Goal: Task Accomplishment & Management: Complete application form

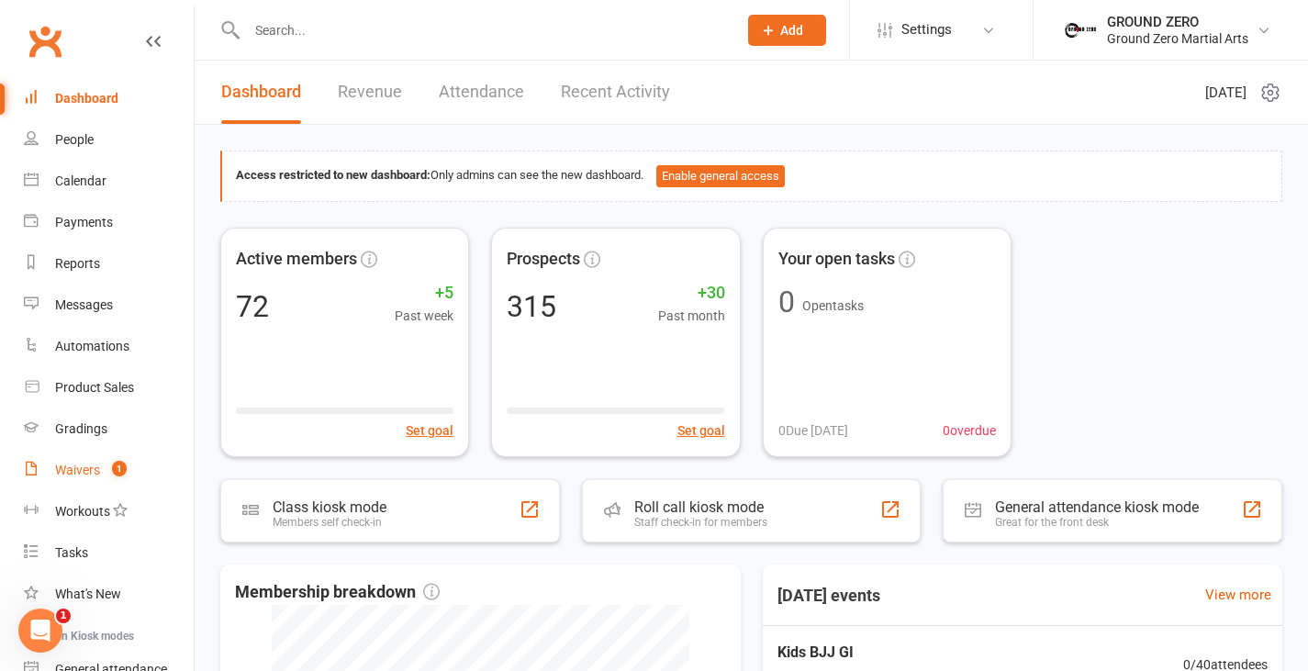
click at [91, 463] on div "Waivers" at bounding box center [77, 470] width 45 height 15
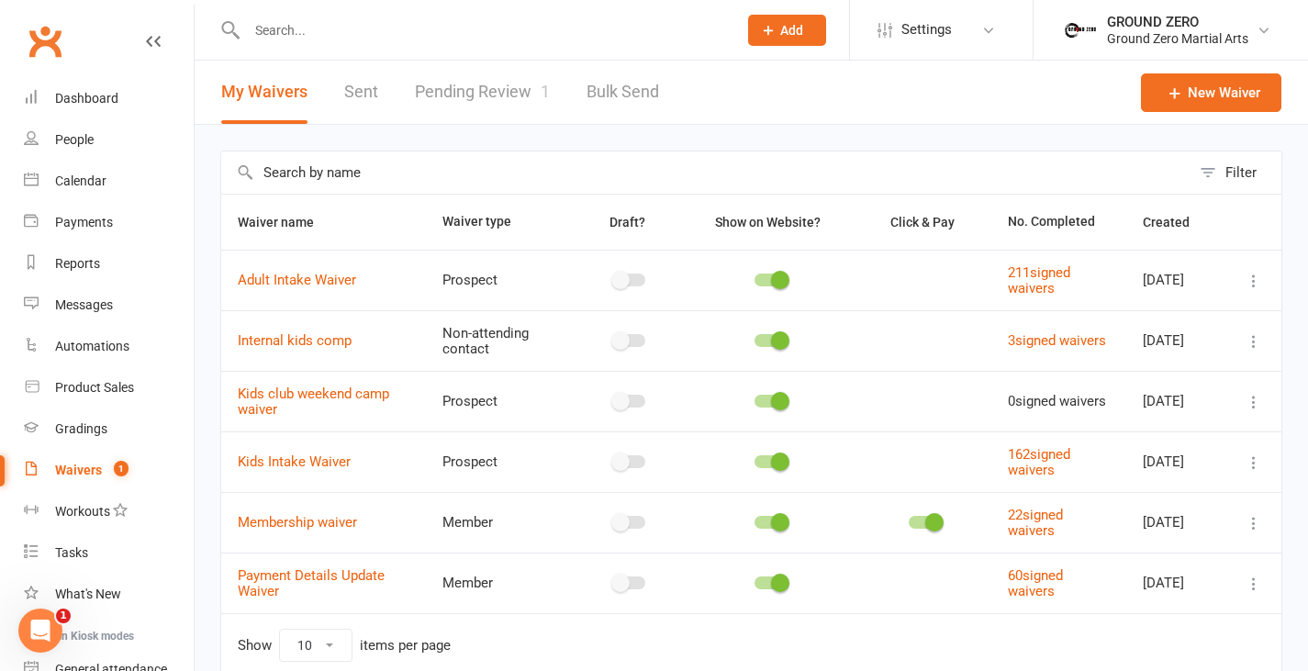
click at [495, 101] on link "Pending Review 1" at bounding box center [482, 92] width 135 height 63
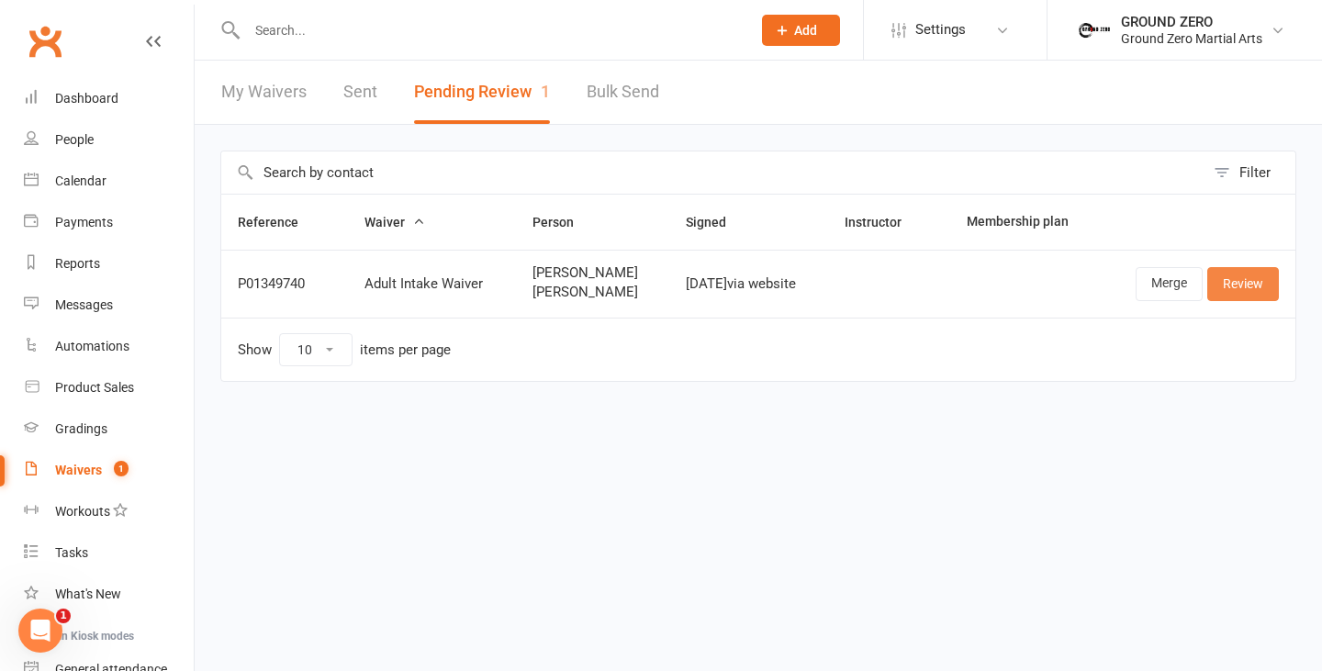
click at [1231, 285] on link "Review" at bounding box center [1243, 283] width 72 height 33
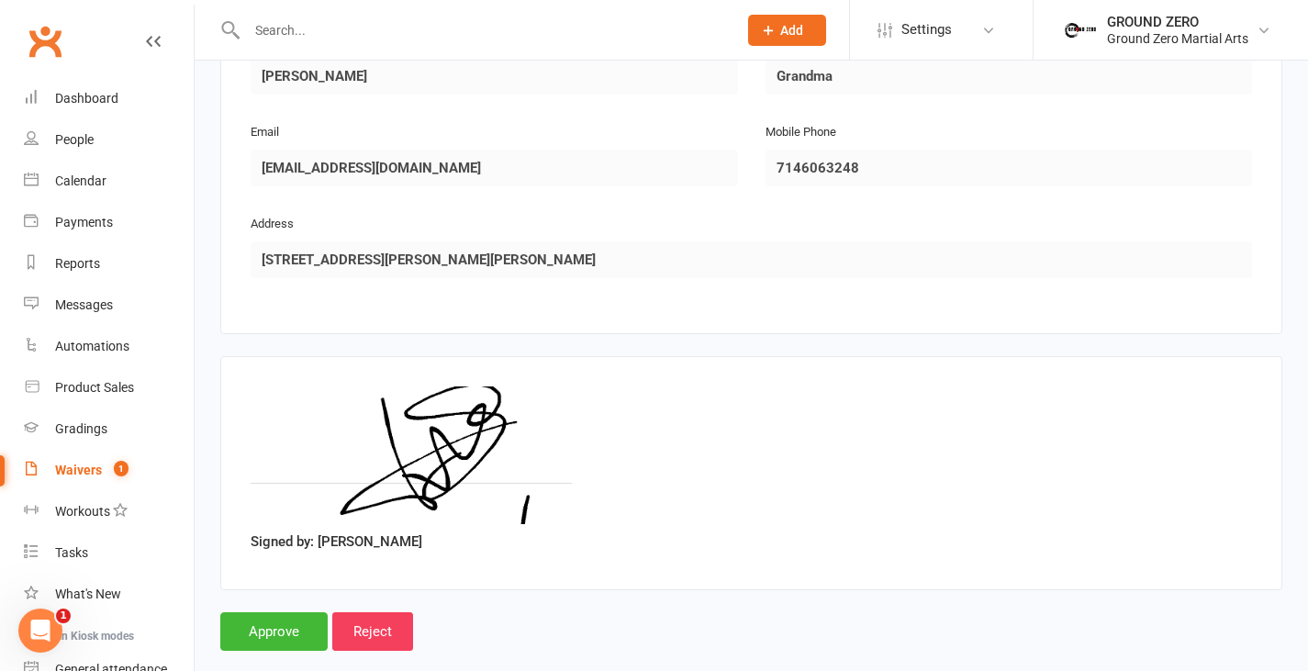
scroll to position [1680, 0]
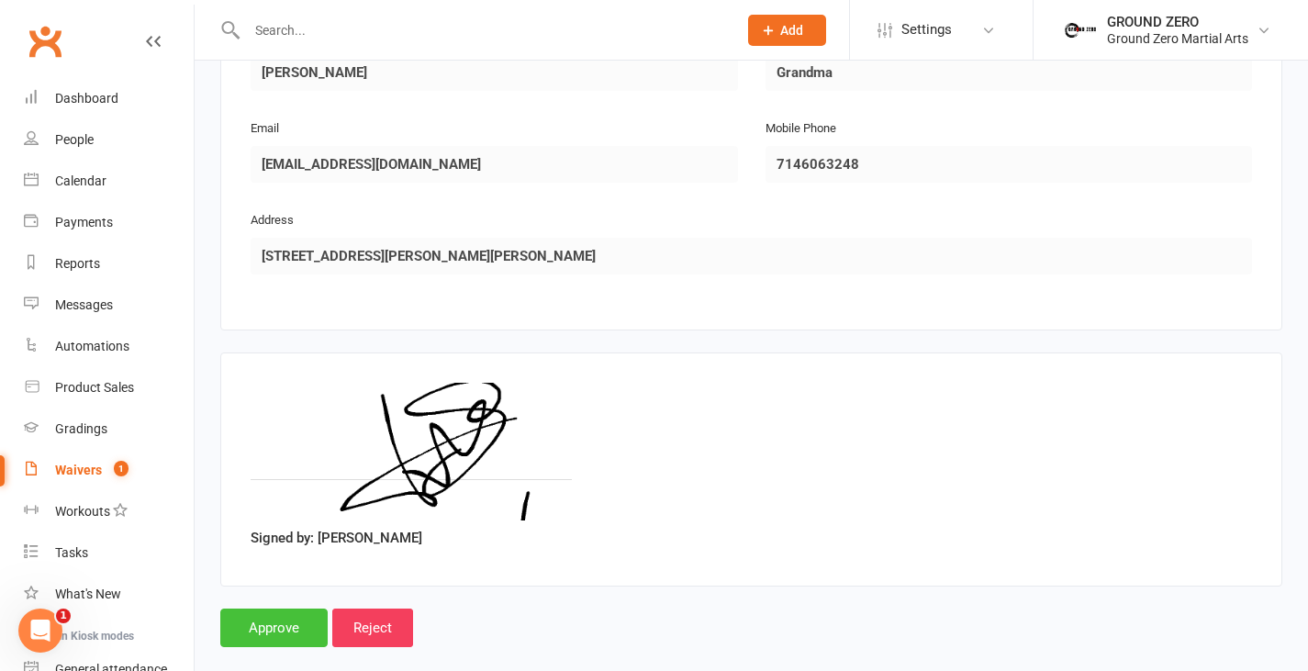
click at [272, 609] on input "Approve" at bounding box center [273, 628] width 107 height 39
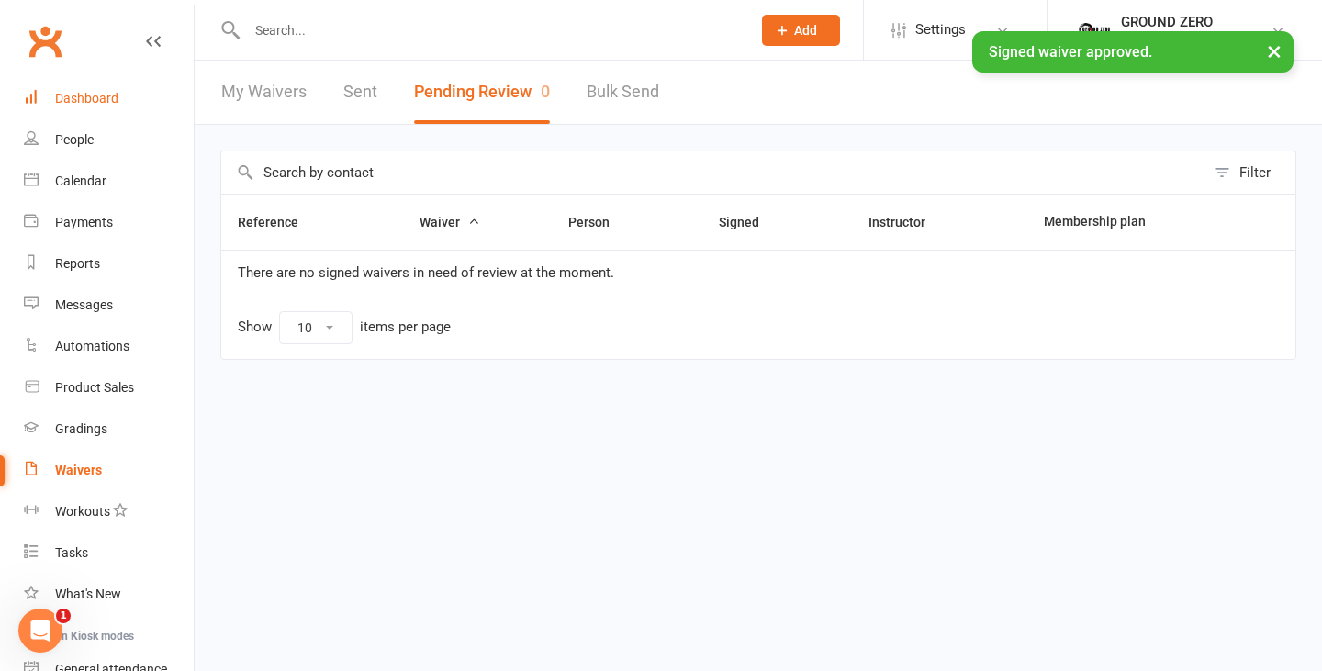
click at [109, 103] on div "Dashboard" at bounding box center [86, 98] width 63 height 15
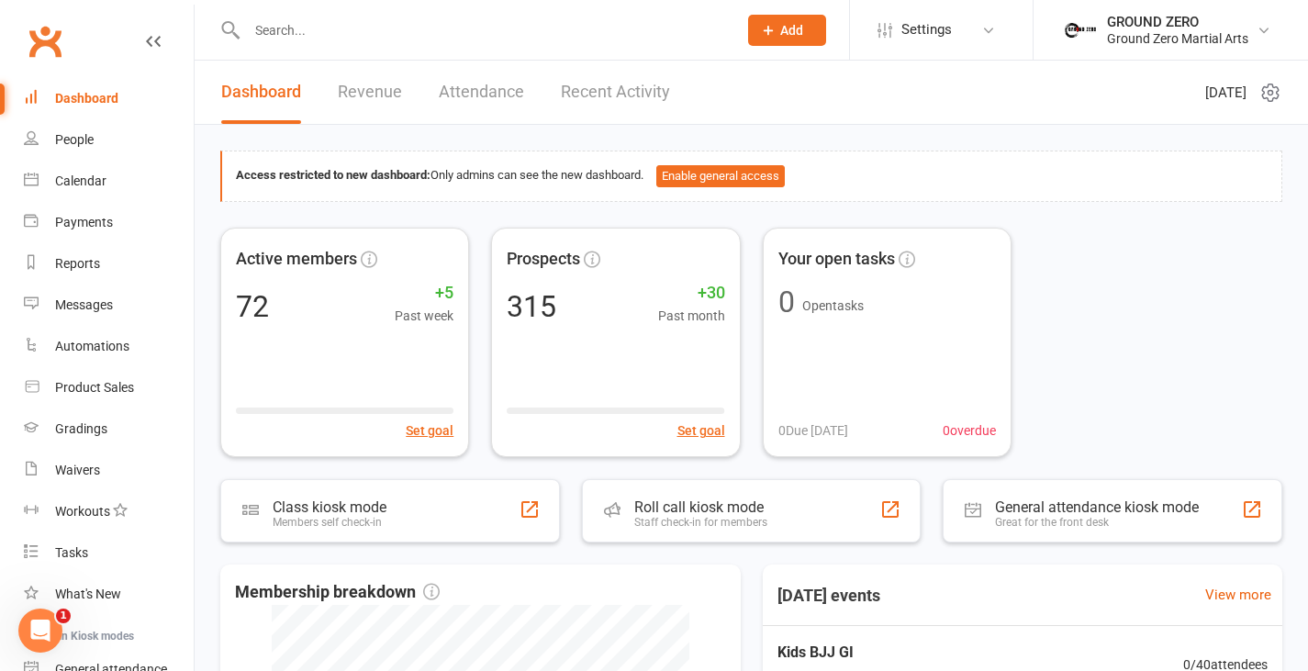
click at [394, 38] on input "text" at bounding box center [482, 30] width 483 height 26
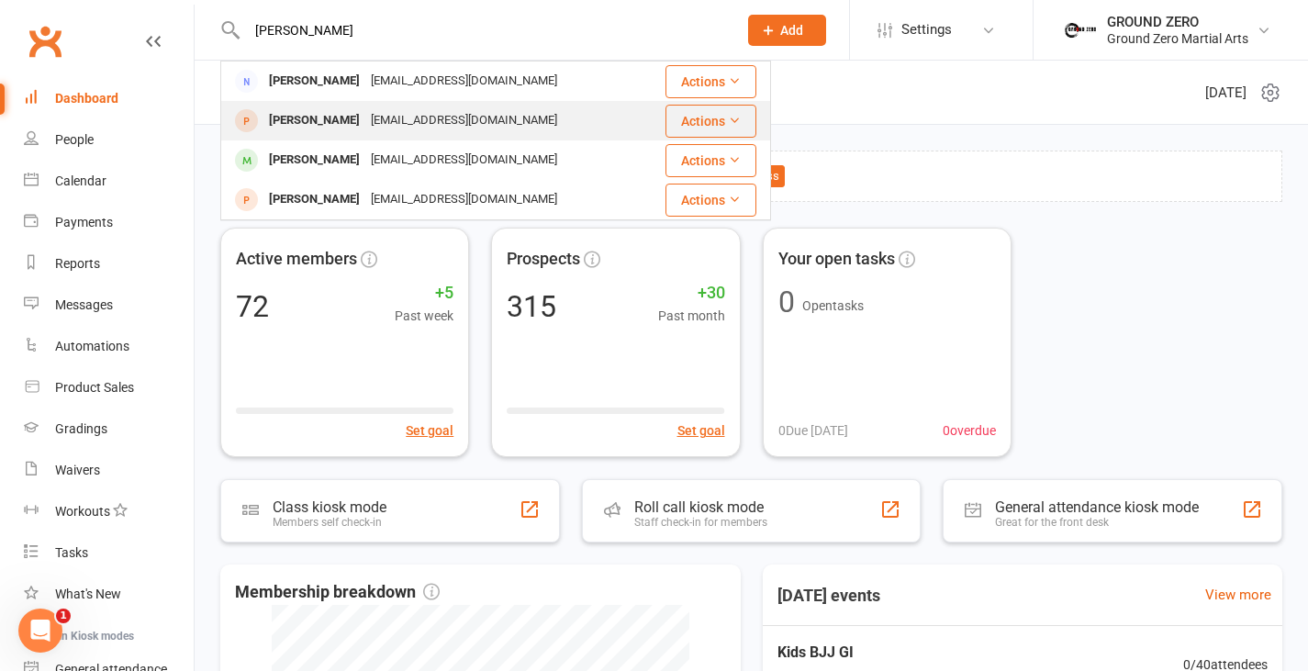
type input "hamme"
click at [386, 130] on div "[EMAIL_ADDRESS][DOMAIN_NAME]" at bounding box center [463, 120] width 197 height 27
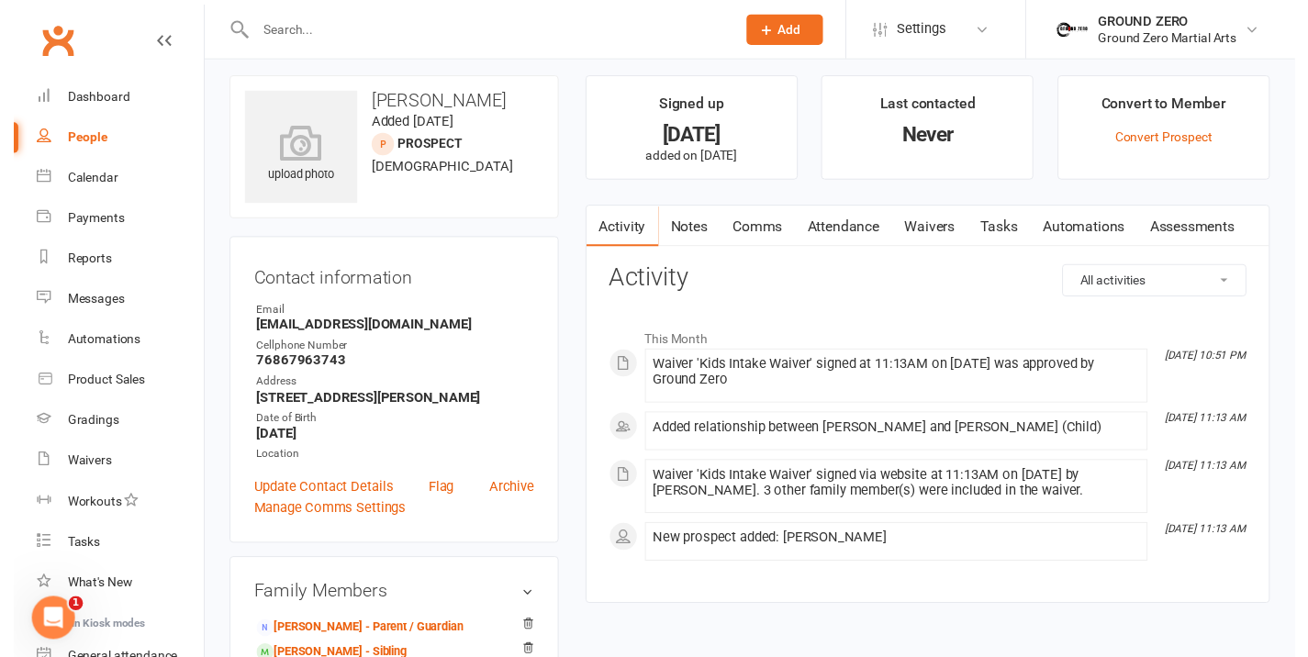
scroll to position [23, 0]
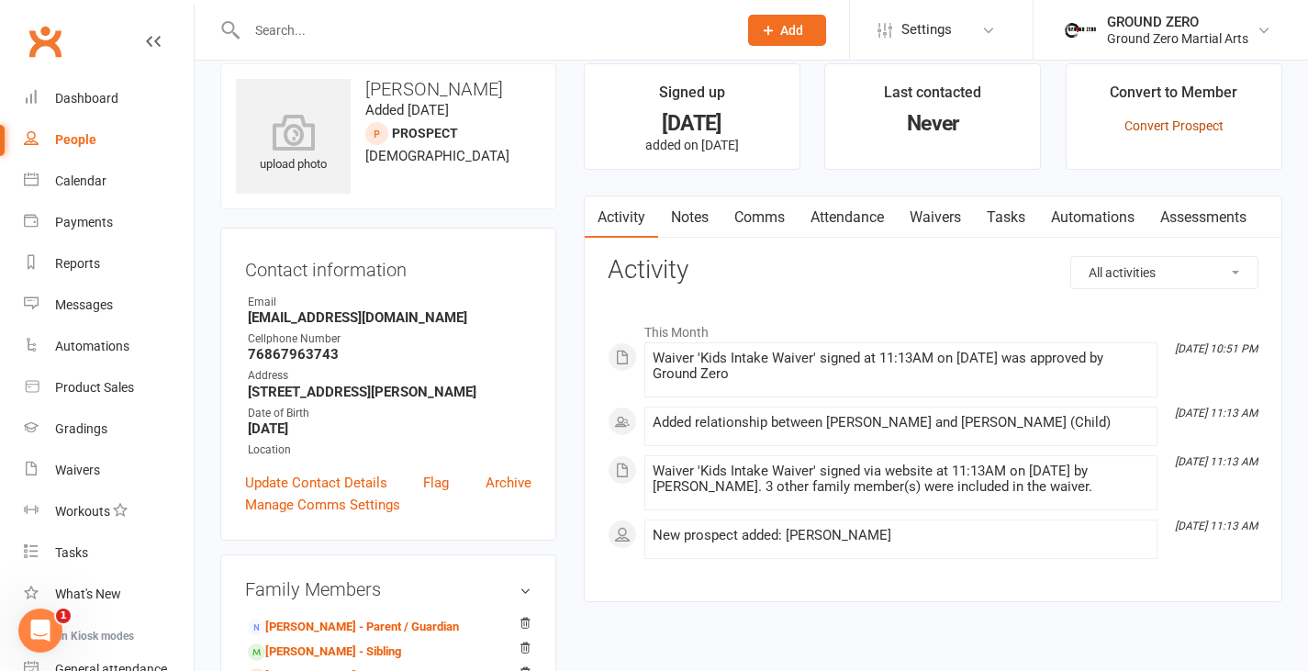
click at [1144, 124] on link "Convert Prospect" at bounding box center [1174, 125] width 99 height 15
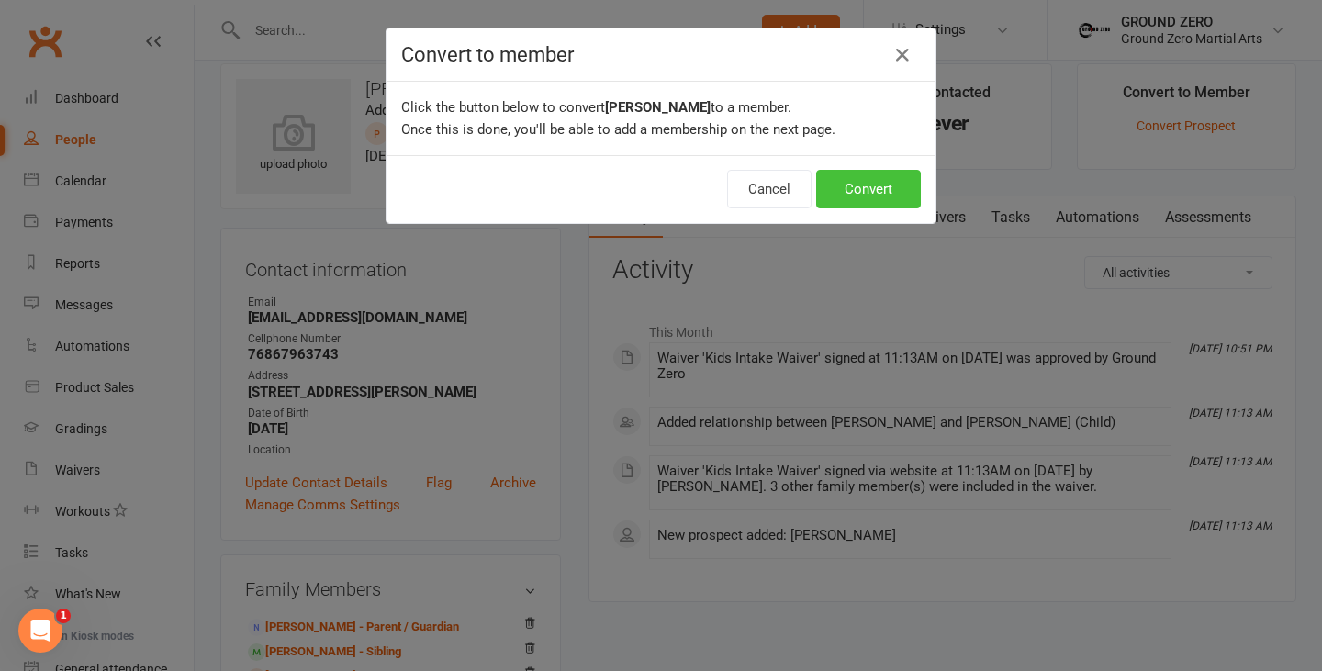
click at [848, 184] on button "Convert" at bounding box center [868, 189] width 105 height 39
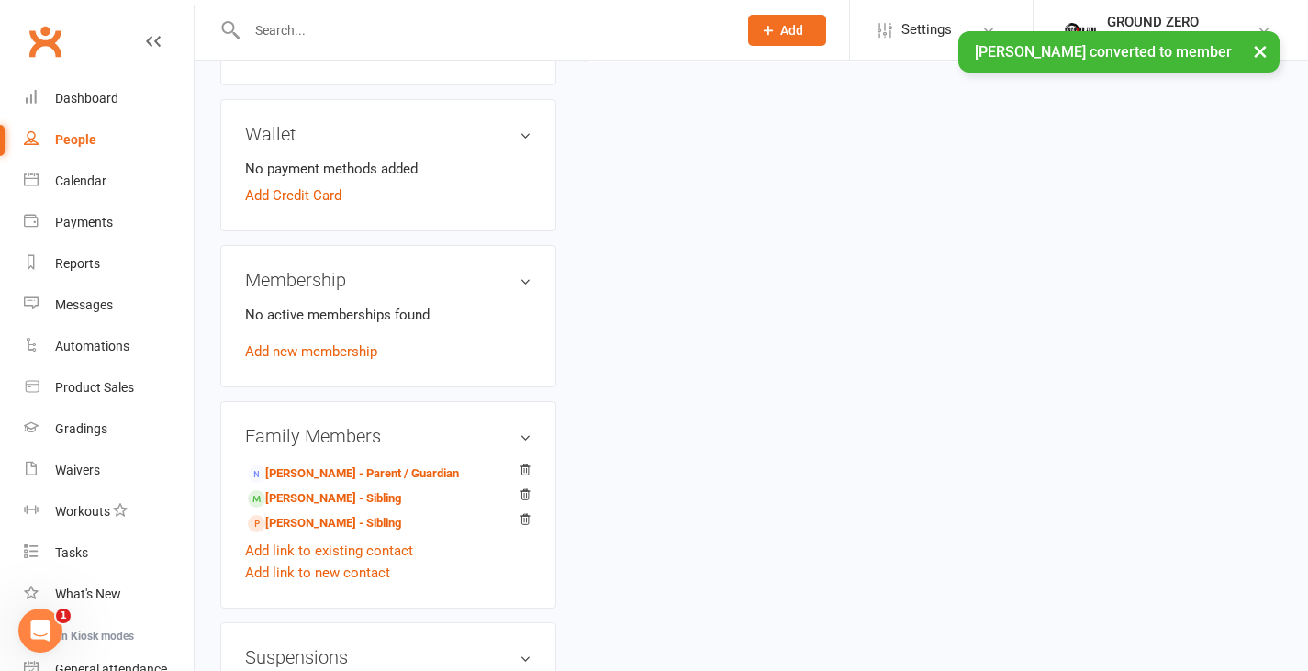
scroll to position [654, 0]
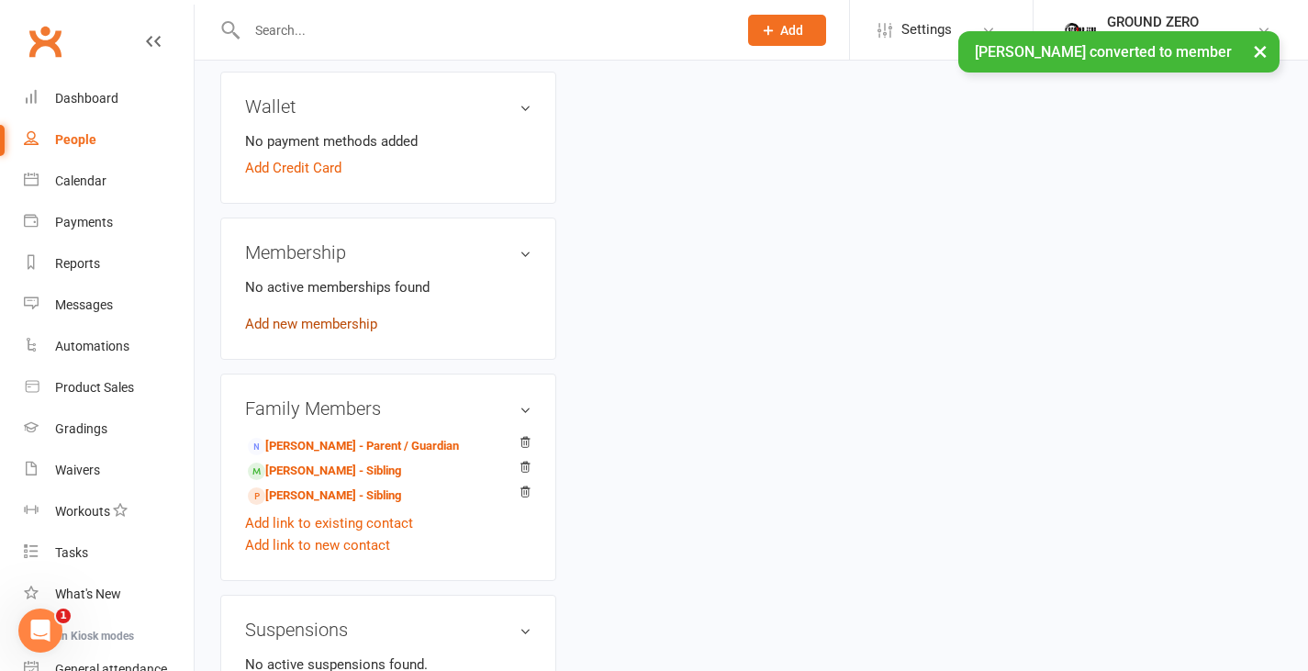
click at [302, 322] on link "Add new membership" at bounding box center [311, 324] width 132 height 17
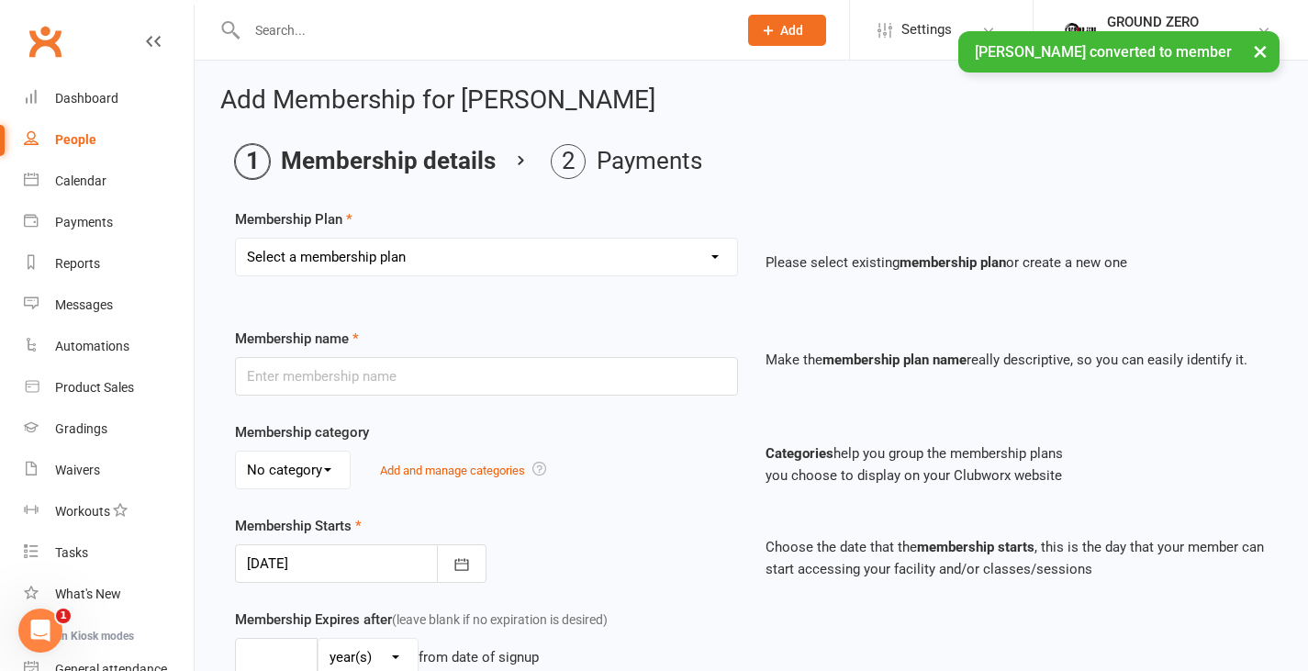
click at [433, 260] on select "Select a membership plan Create new Membership Plan N/A…. N/A….. N/A……. N/A……..…" at bounding box center [486, 257] width 501 height 37
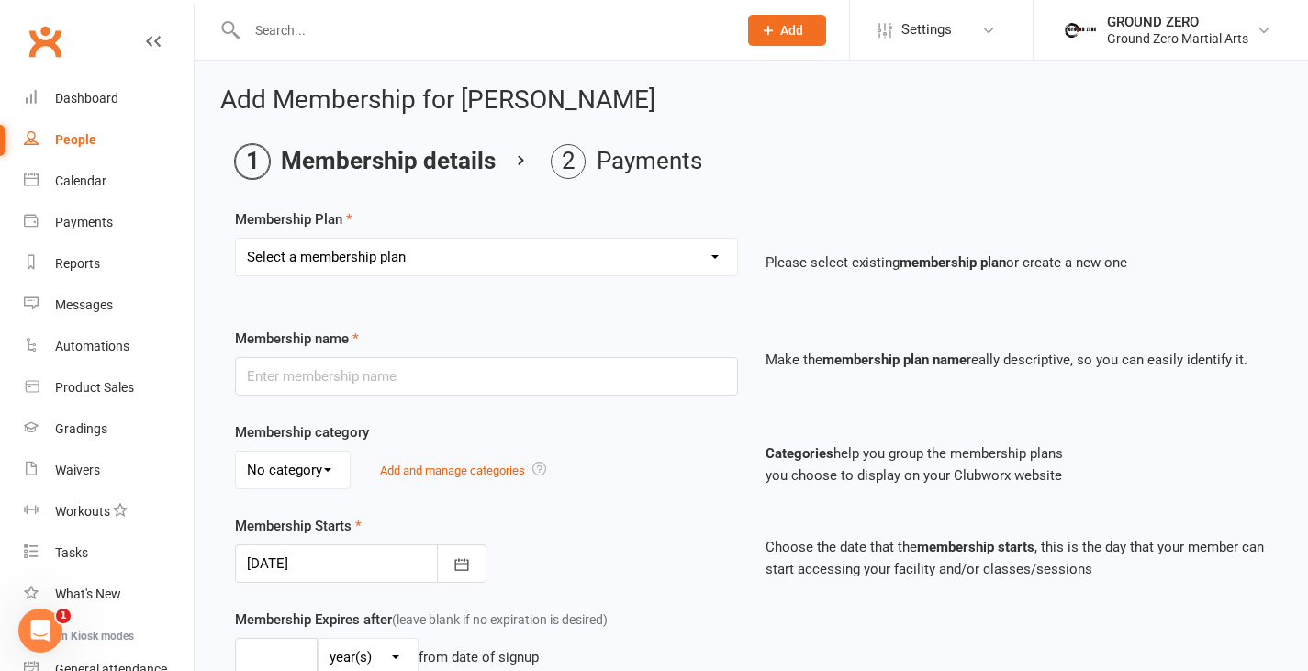
select select "12"
click at [236, 239] on select "Select a membership plan Create new Membership Plan N/A…. N/A….. N/A……. N/A……..…" at bounding box center [486, 257] width 501 height 37
type input "GZ- Family bundle (3 people)"
type input "0"
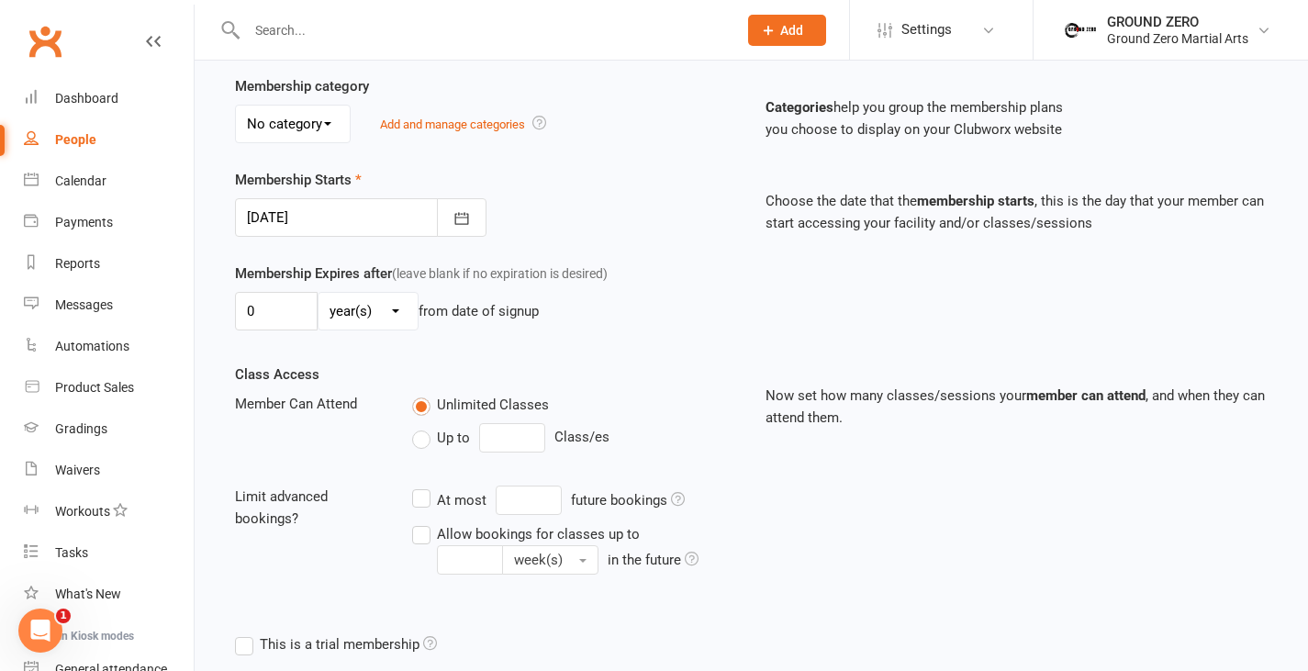
scroll to position [532, 0]
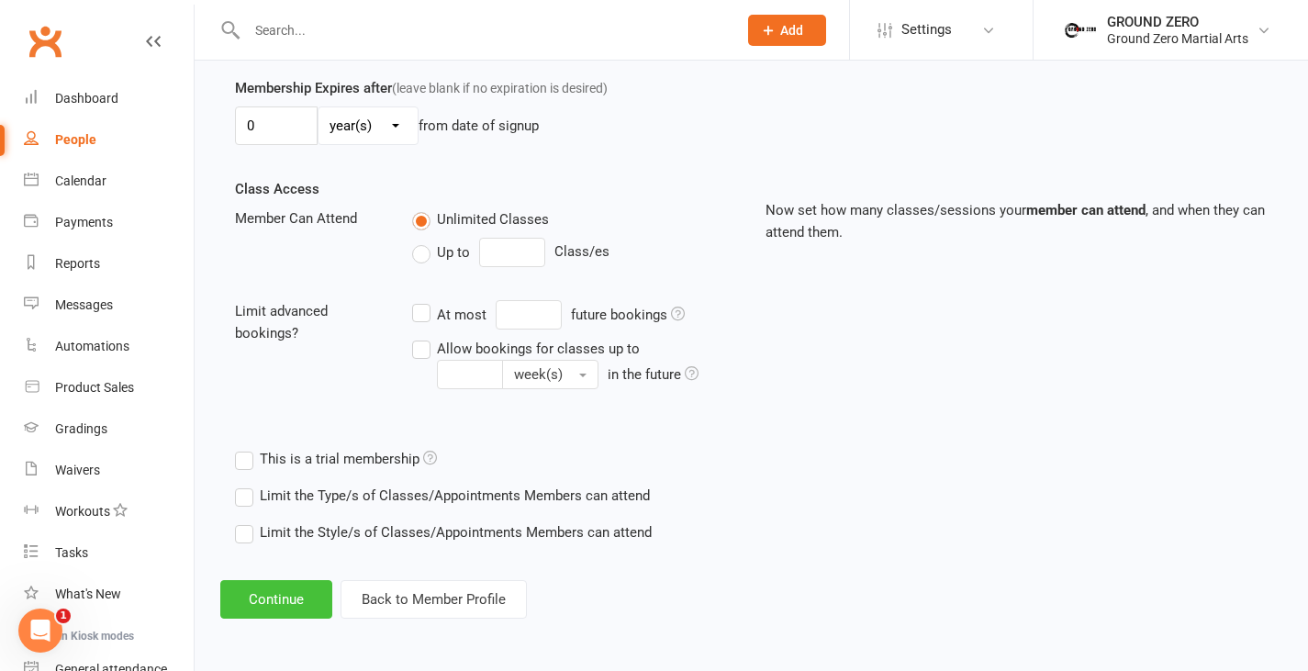
click at [286, 599] on button "Continue" at bounding box center [276, 599] width 112 height 39
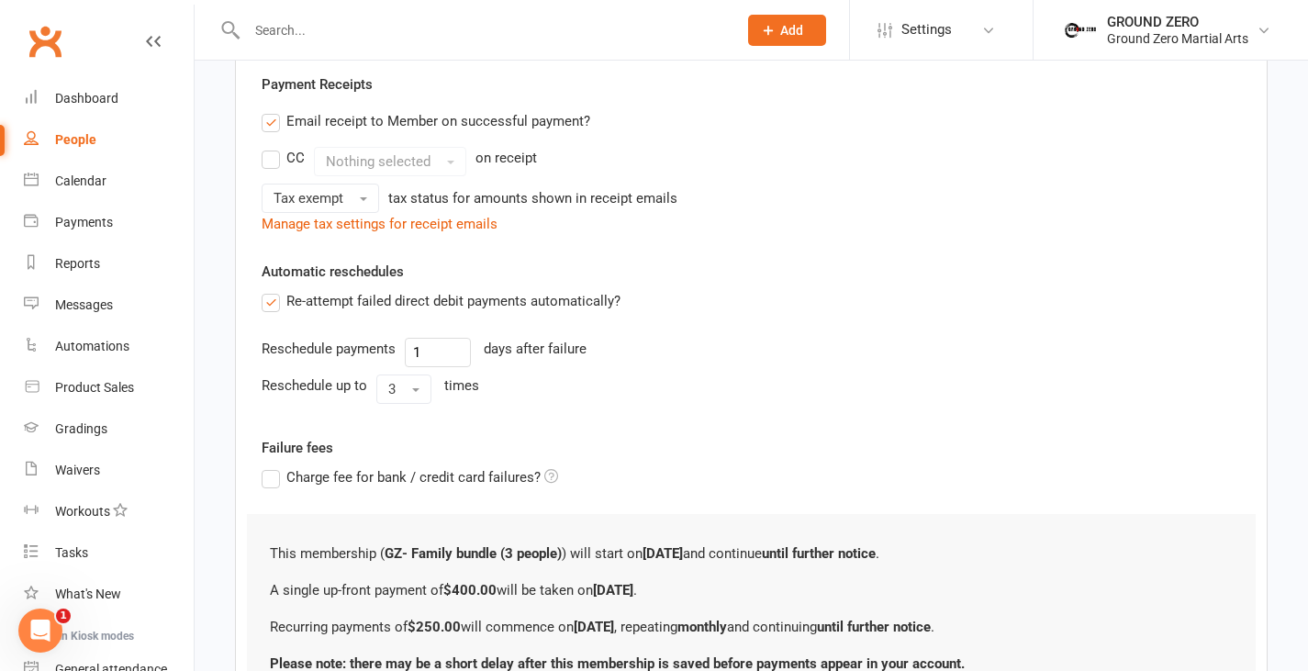
scroll to position [0, 0]
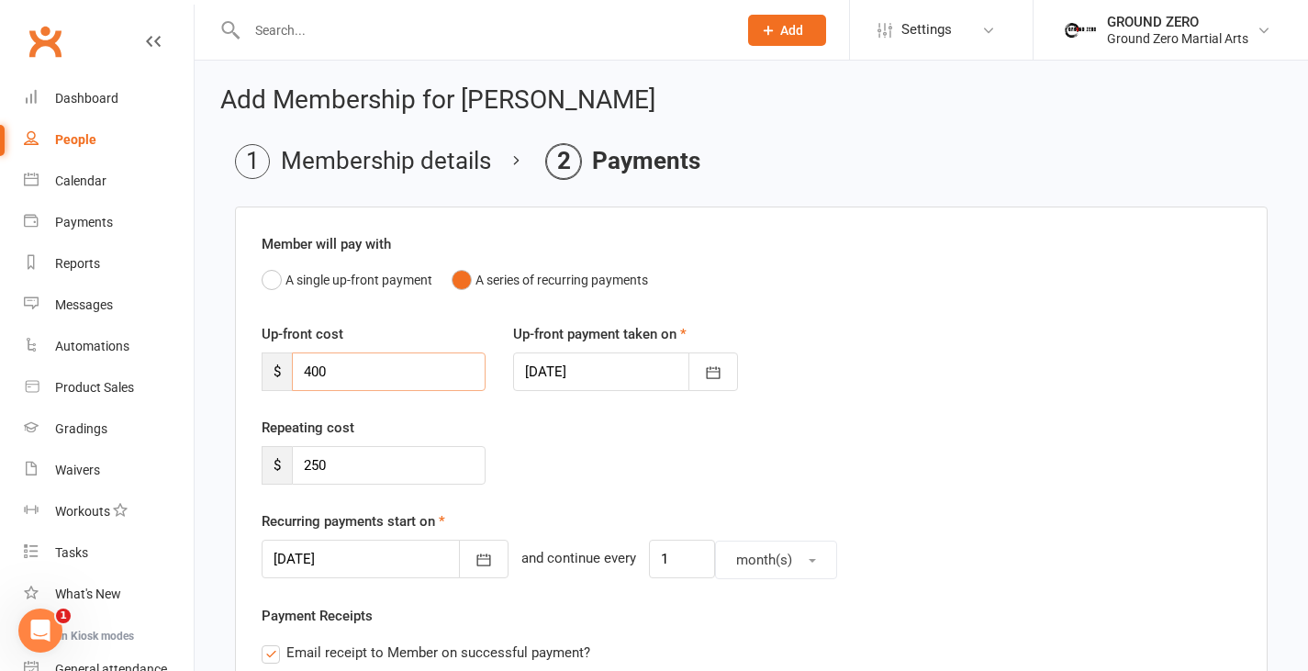
drag, startPoint x: 405, startPoint y: 381, endPoint x: 292, endPoint y: 379, distance: 112.9
click at [292, 379] on input "400" at bounding box center [389, 372] width 194 height 39
type input "0"
drag, startPoint x: 336, startPoint y: 465, endPoint x: 301, endPoint y: 464, distance: 34.9
click at [301, 464] on input "250" at bounding box center [389, 465] width 194 height 39
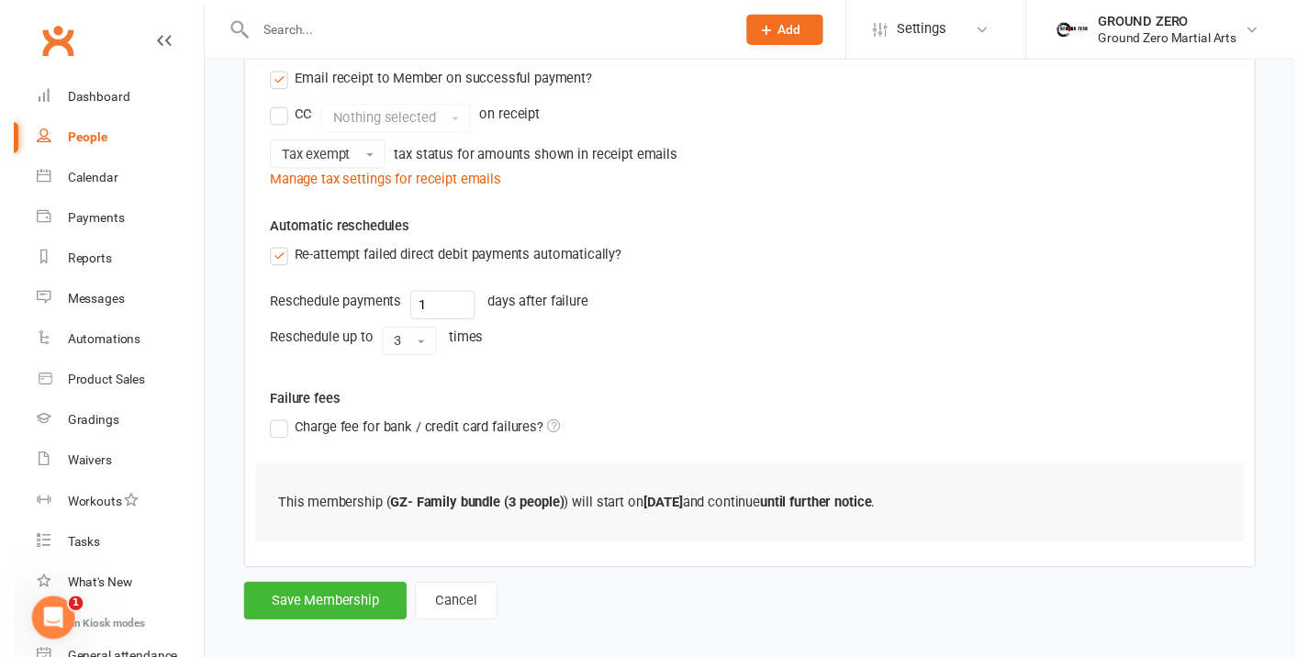
scroll to position [590, 0]
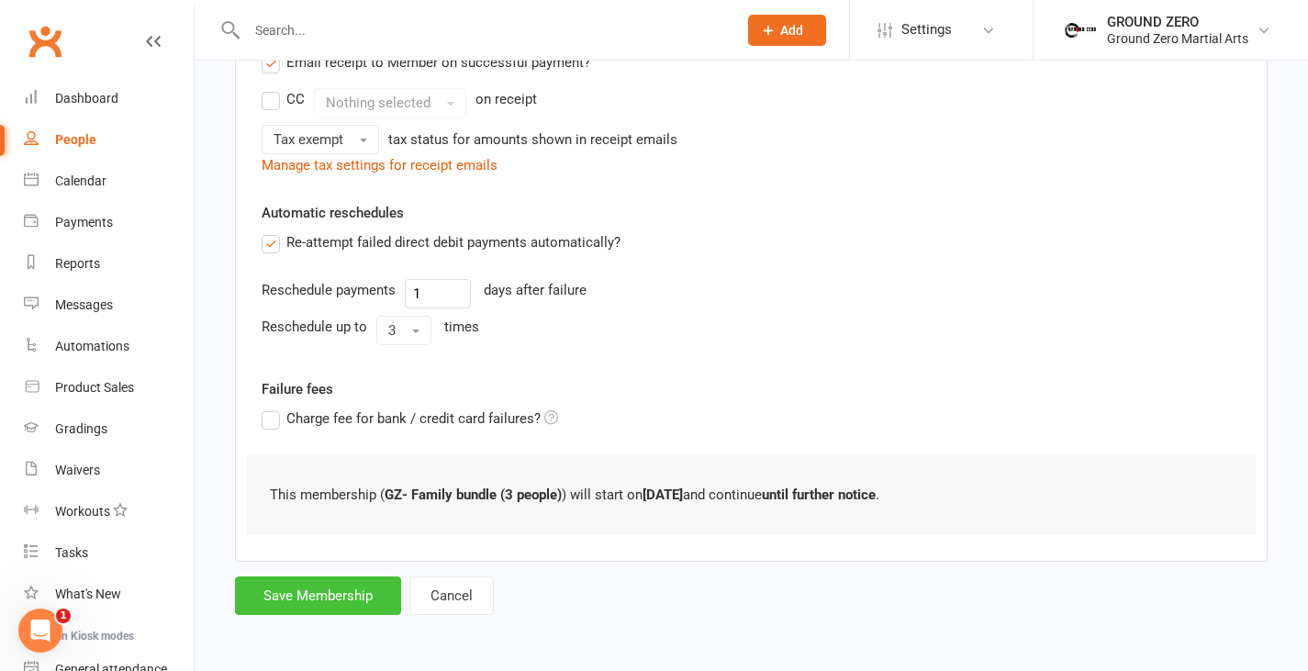
type input "0"
click at [313, 595] on button "Save Membership" at bounding box center [318, 596] width 166 height 39
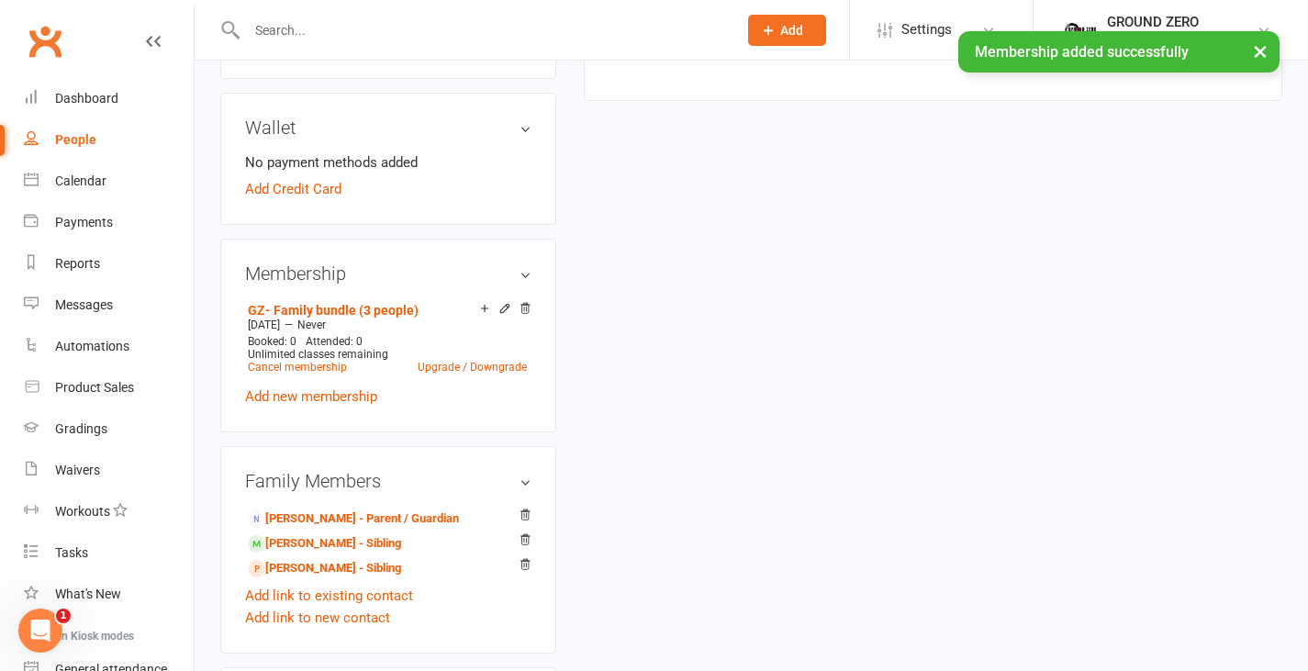
scroll to position [651, 0]
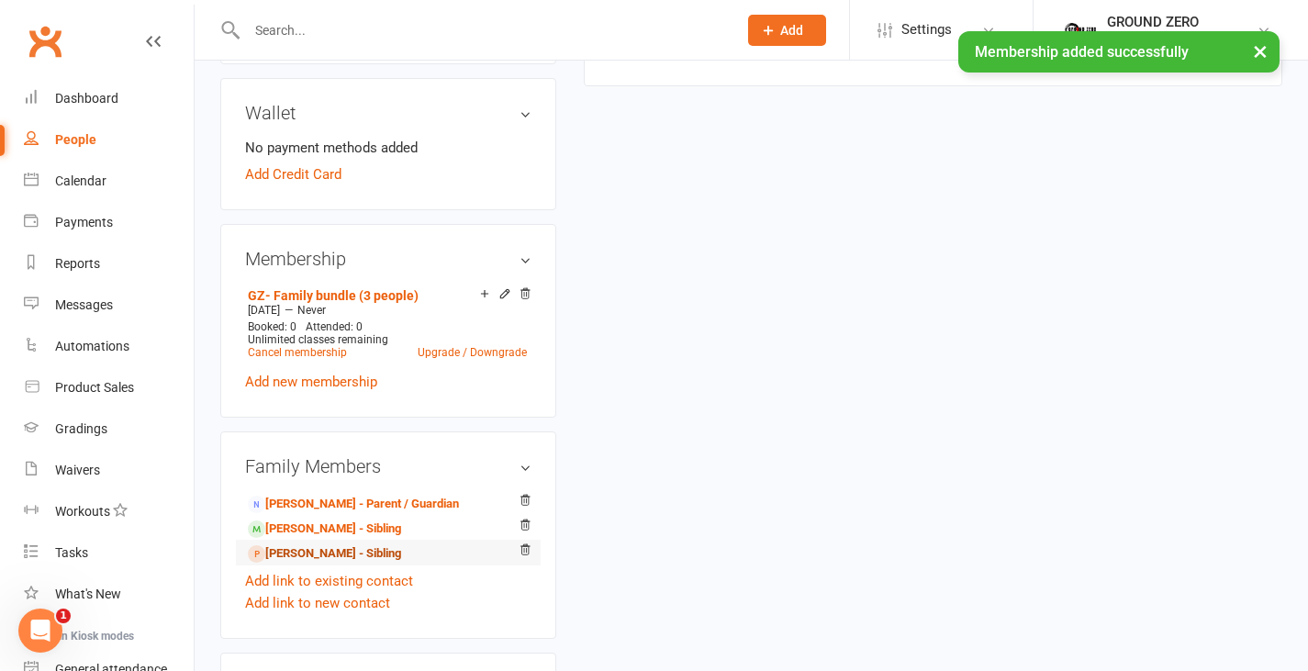
click at [375, 564] on link "[PERSON_NAME] - Sibling" at bounding box center [324, 553] width 153 height 19
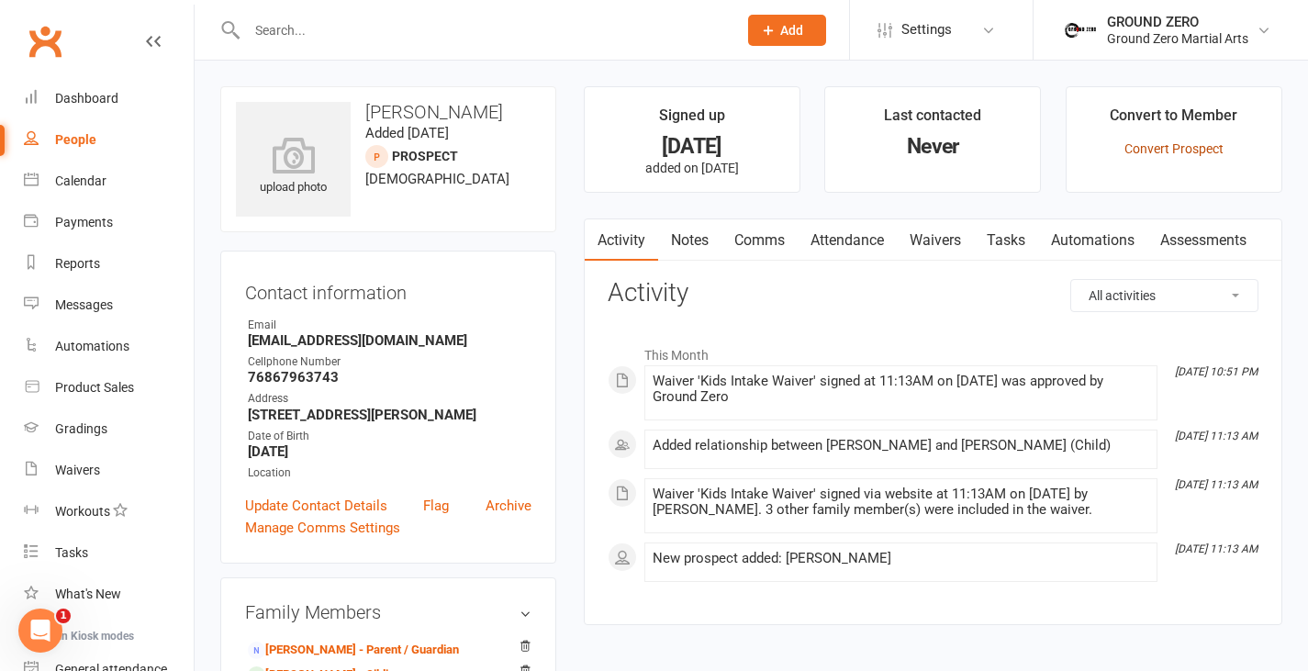
click at [1197, 149] on link "Convert Prospect" at bounding box center [1174, 148] width 99 height 15
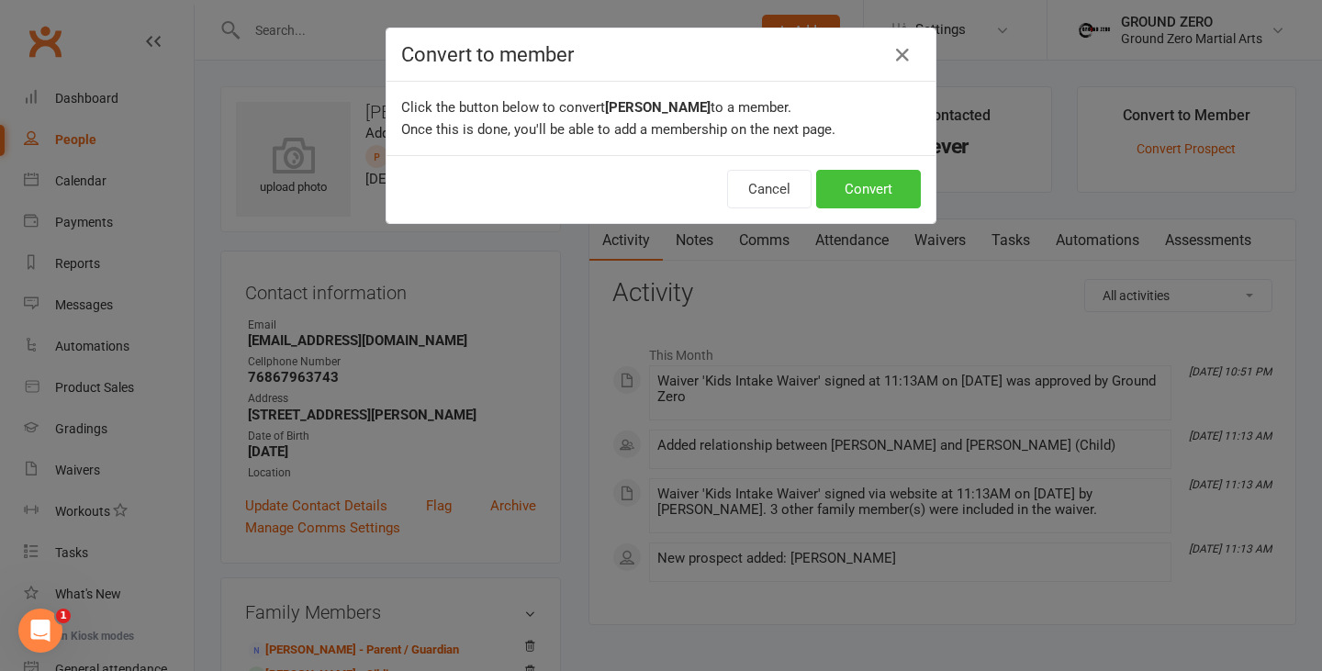
click at [887, 185] on button "Convert" at bounding box center [868, 189] width 105 height 39
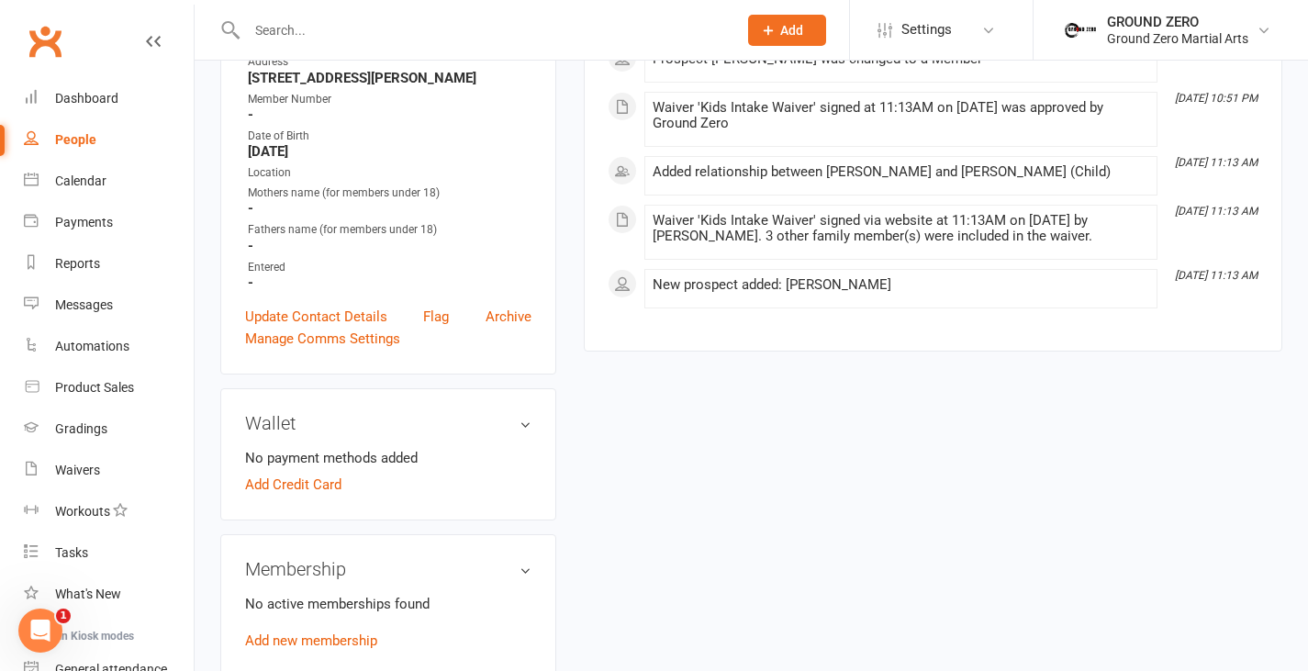
scroll to position [358, 0]
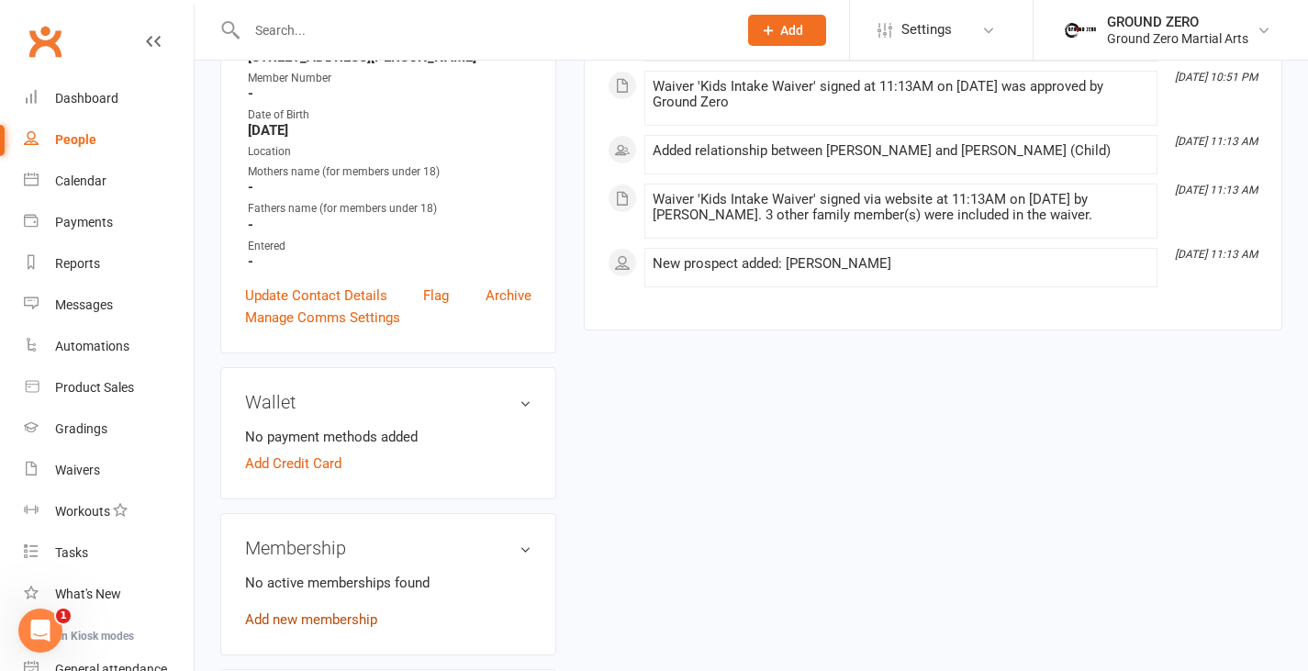
click at [318, 611] on link "Add new membership" at bounding box center [311, 619] width 132 height 17
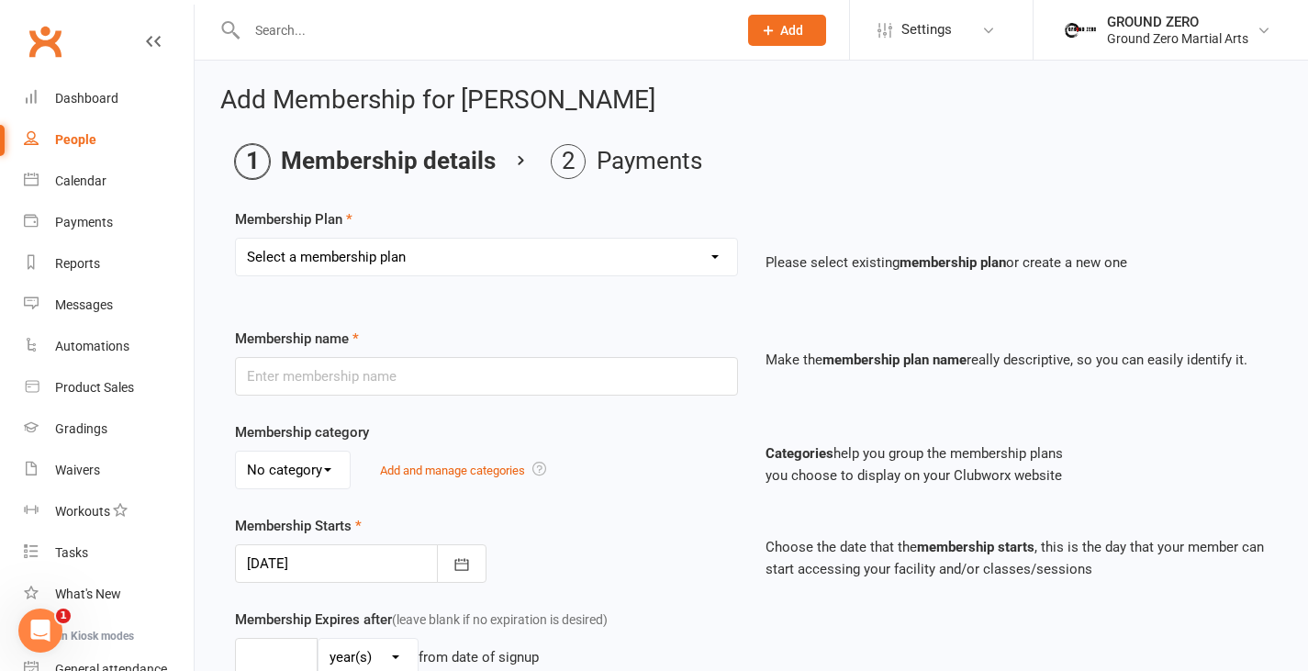
click at [473, 250] on select "Select a membership plan Create new Membership Plan N/A…. N/A….. N/A……. N/A……..…" at bounding box center [486, 257] width 501 height 37
select select "12"
click at [236, 239] on select "Select a membership plan Create new Membership Plan N/A…. N/A….. N/A……. N/A……..…" at bounding box center [486, 257] width 501 height 37
type input "GZ- Family bundle (3 people)"
type input "0"
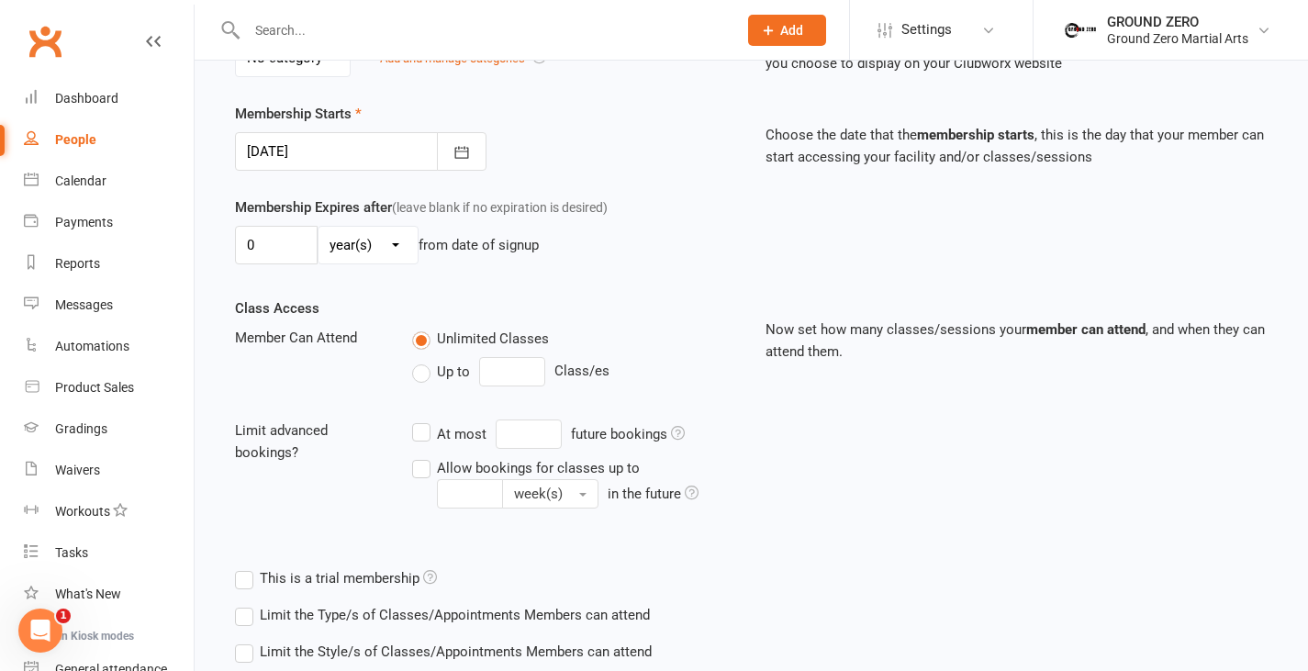
scroll to position [532, 0]
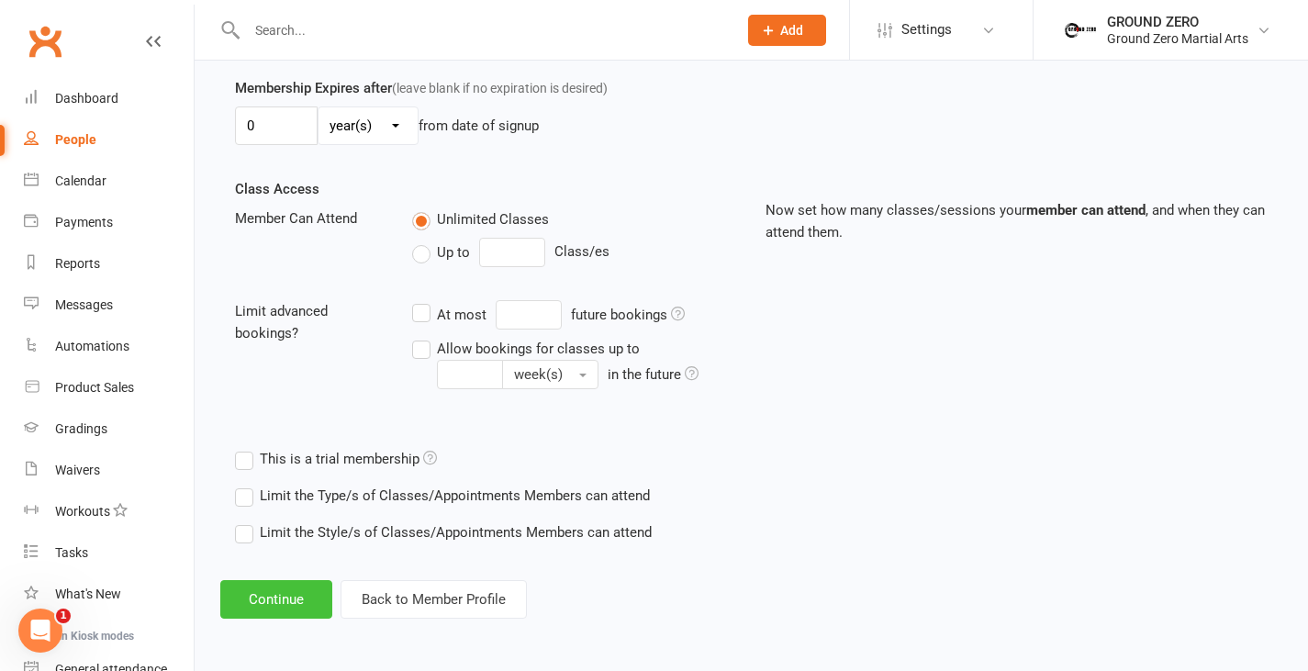
click at [270, 604] on button "Continue" at bounding box center [276, 599] width 112 height 39
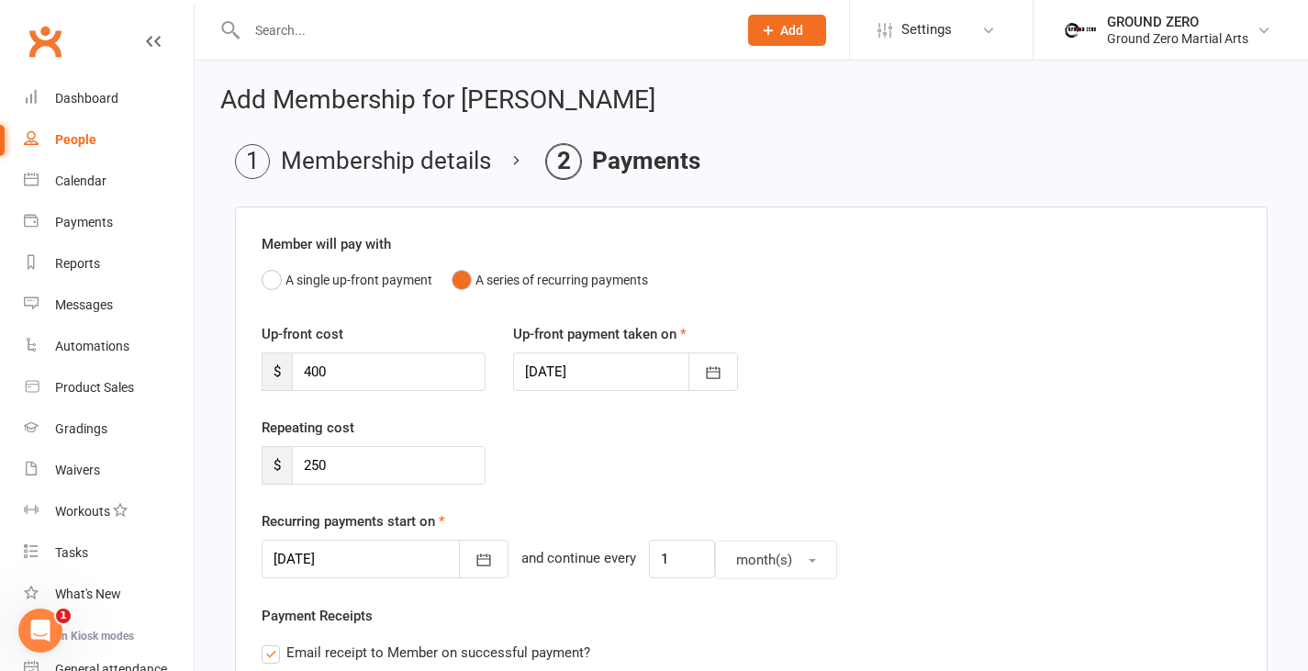
drag, startPoint x: 370, startPoint y: 325, endPoint x: 348, endPoint y: 365, distance: 46.0
click at [368, 327] on div "Up-front cost $ 400" at bounding box center [374, 357] width 252 height 68
drag, startPoint x: 364, startPoint y: 364, endPoint x: 268, endPoint y: 371, distance: 96.6
click at [268, 371] on div "$ 400" at bounding box center [374, 372] width 224 height 39
type input "0"
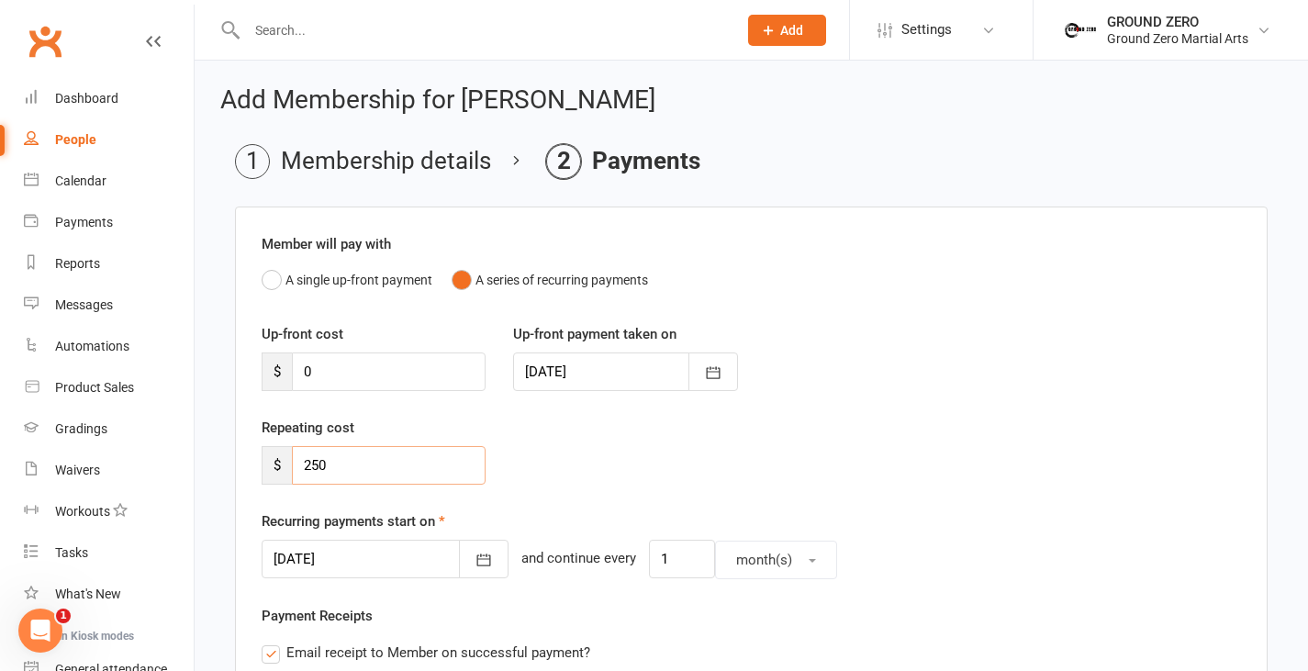
drag, startPoint x: 326, startPoint y: 472, endPoint x: 289, endPoint y: 473, distance: 36.7
click at [289, 473] on div "$ 250" at bounding box center [374, 465] width 224 height 39
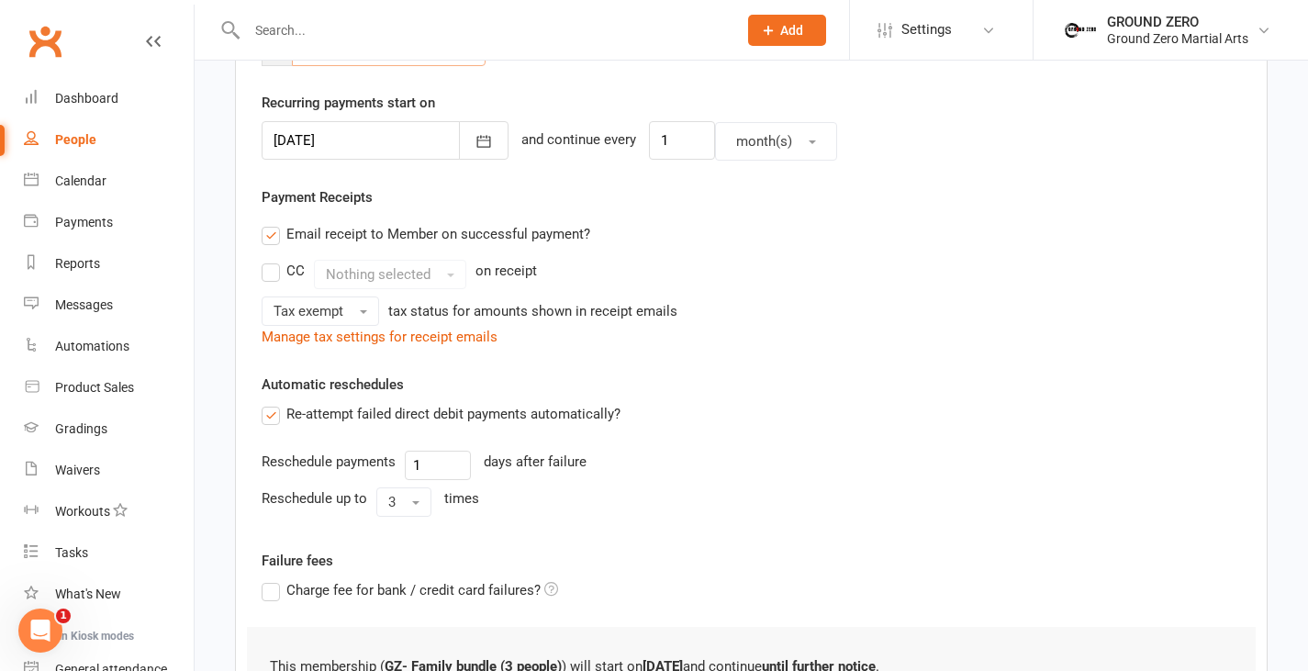
scroll to position [590, 0]
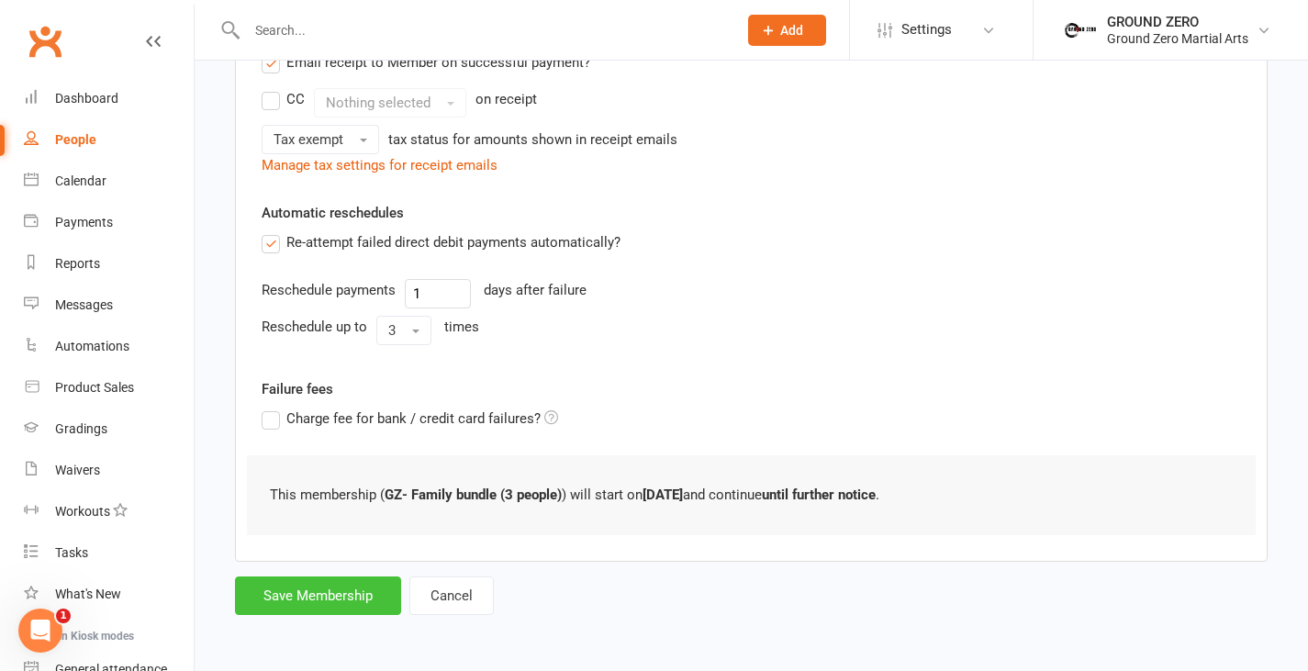
type input "0"
click at [340, 604] on button "Save Membership" at bounding box center [318, 596] width 166 height 39
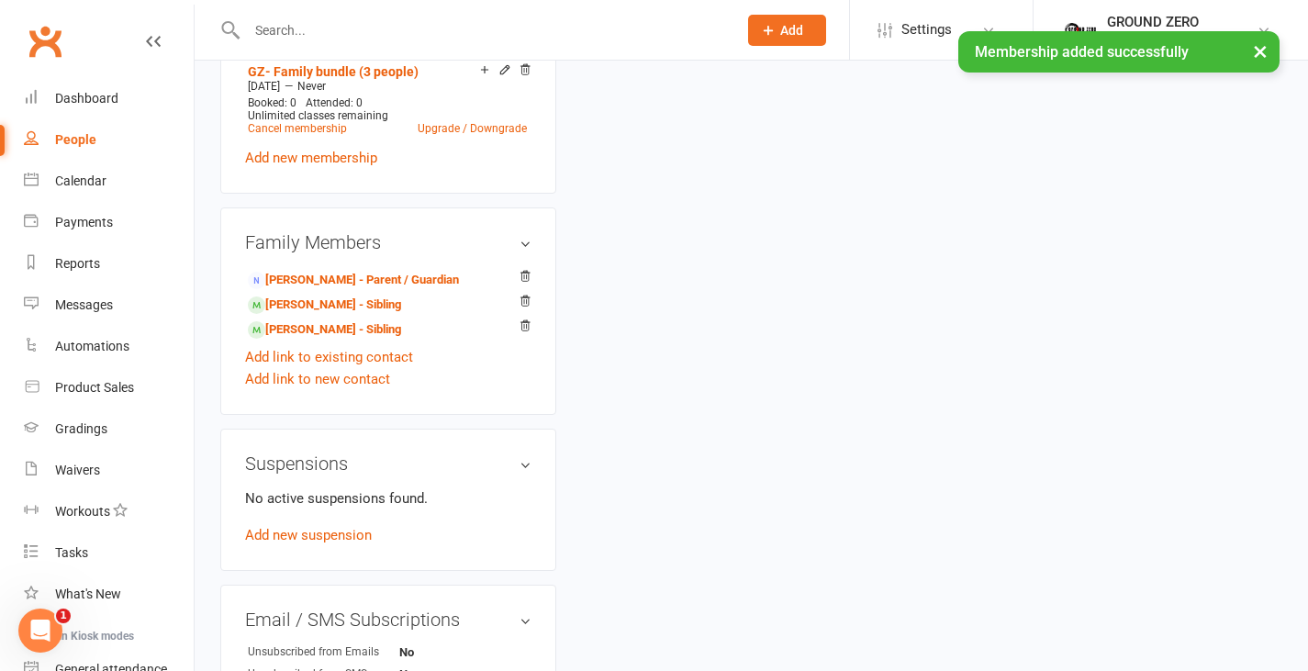
scroll to position [909, 0]
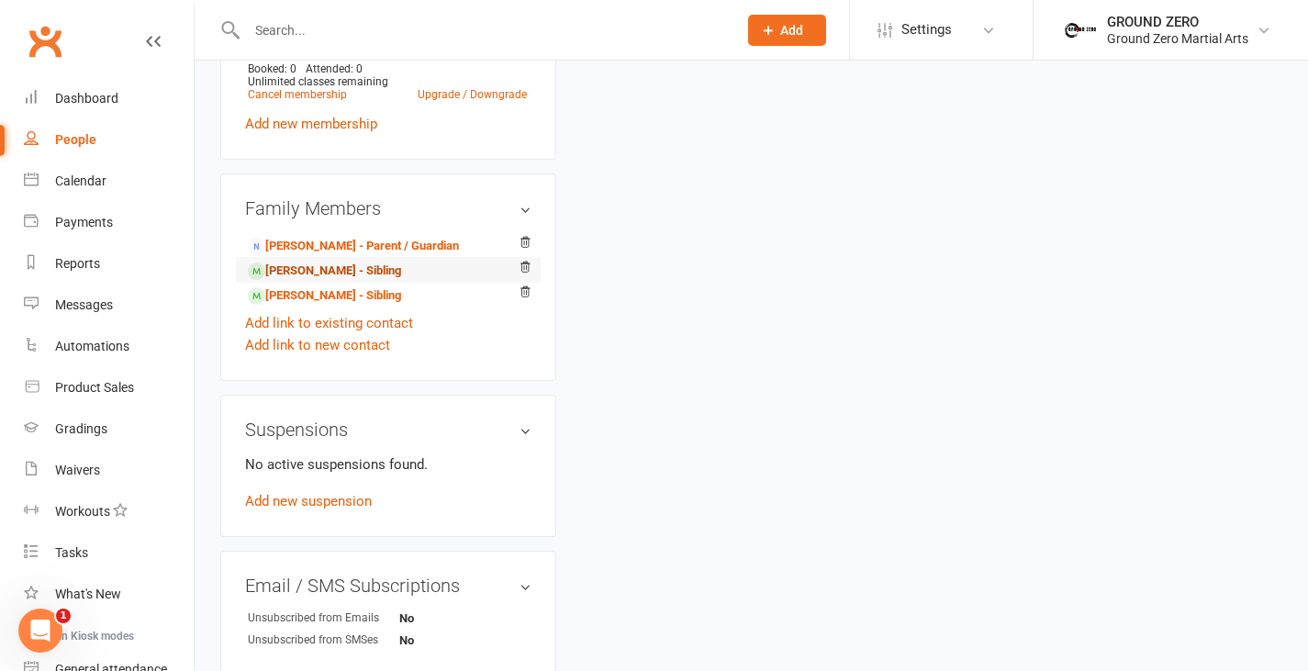
click at [361, 281] on link "[PERSON_NAME] - Sibling" at bounding box center [324, 271] width 153 height 19
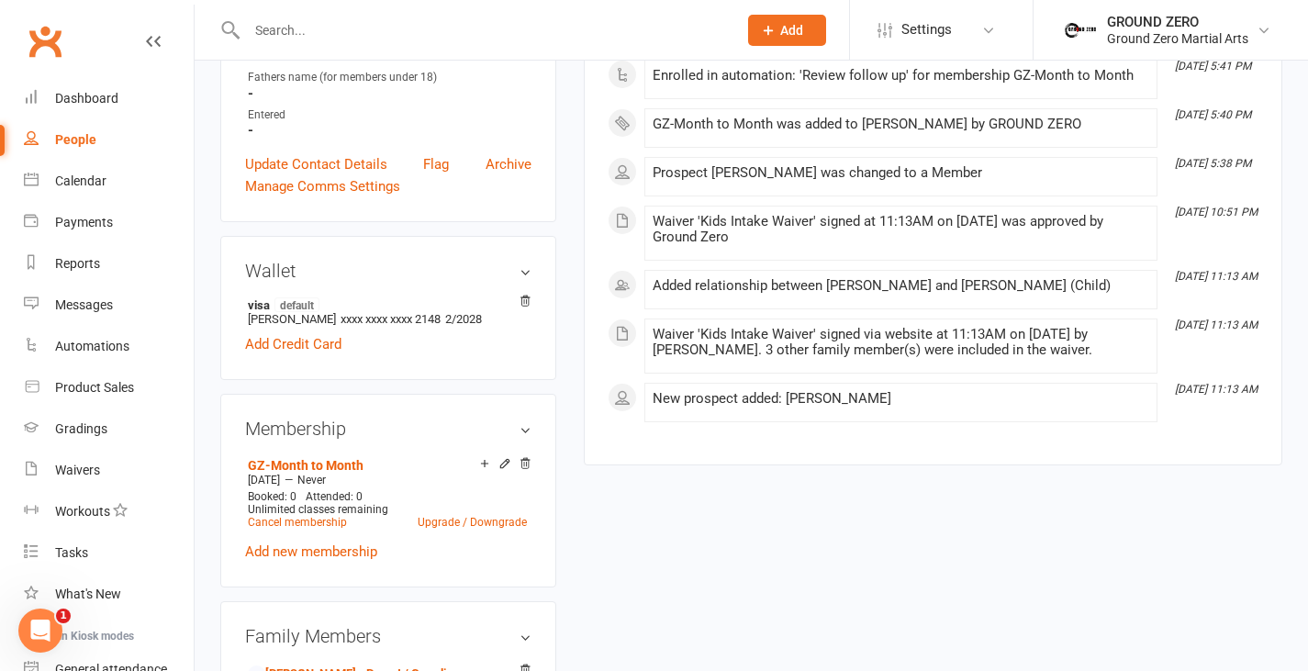
scroll to position [494, 0]
click at [521, 467] on icon at bounding box center [525, 462] width 9 height 10
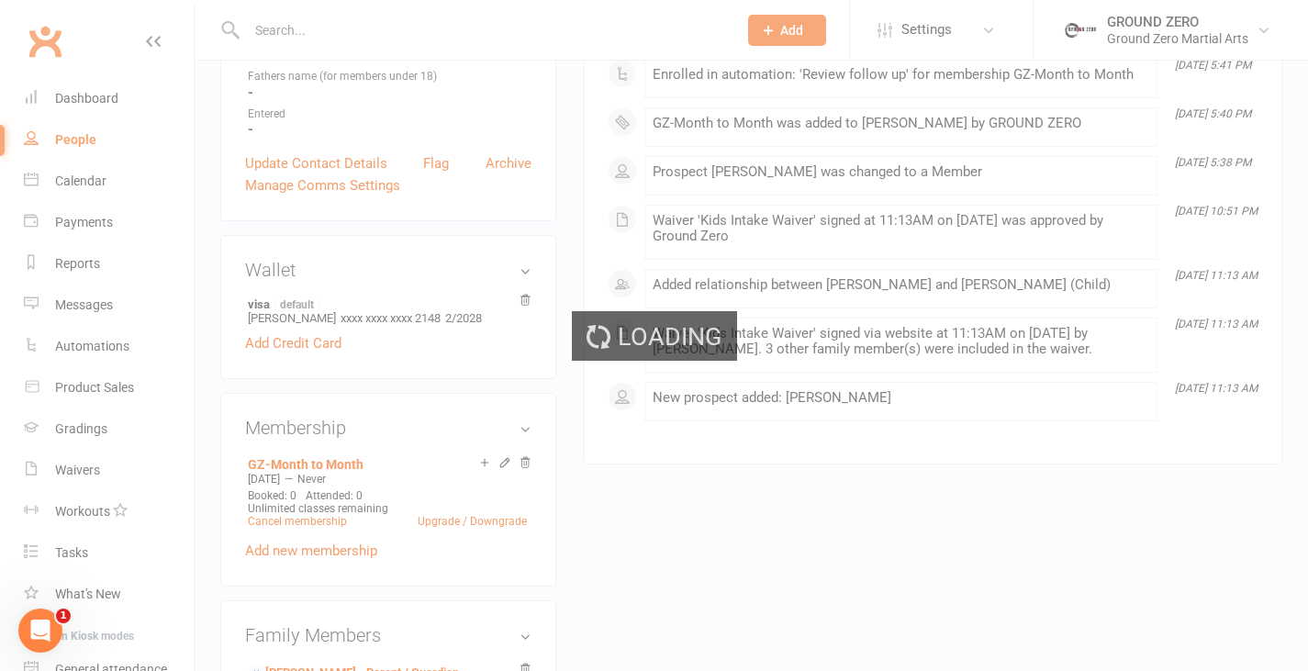
scroll to position [486, 0]
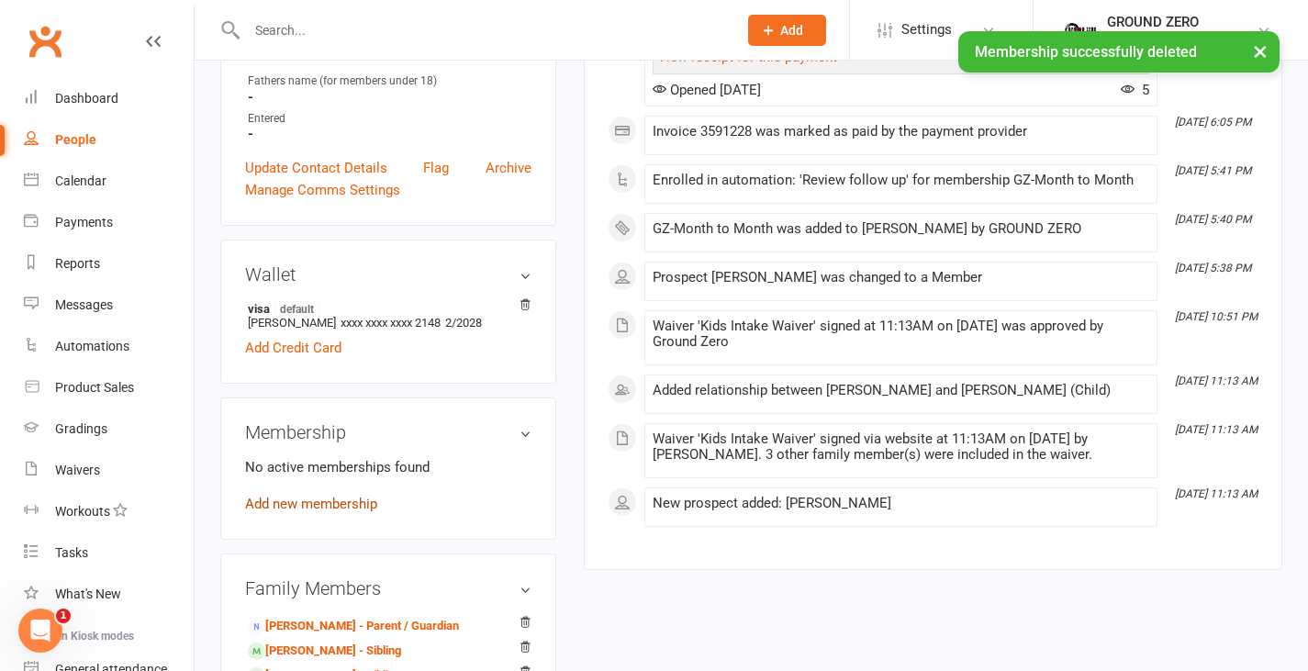
click at [343, 512] on link "Add new membership" at bounding box center [311, 504] width 132 height 17
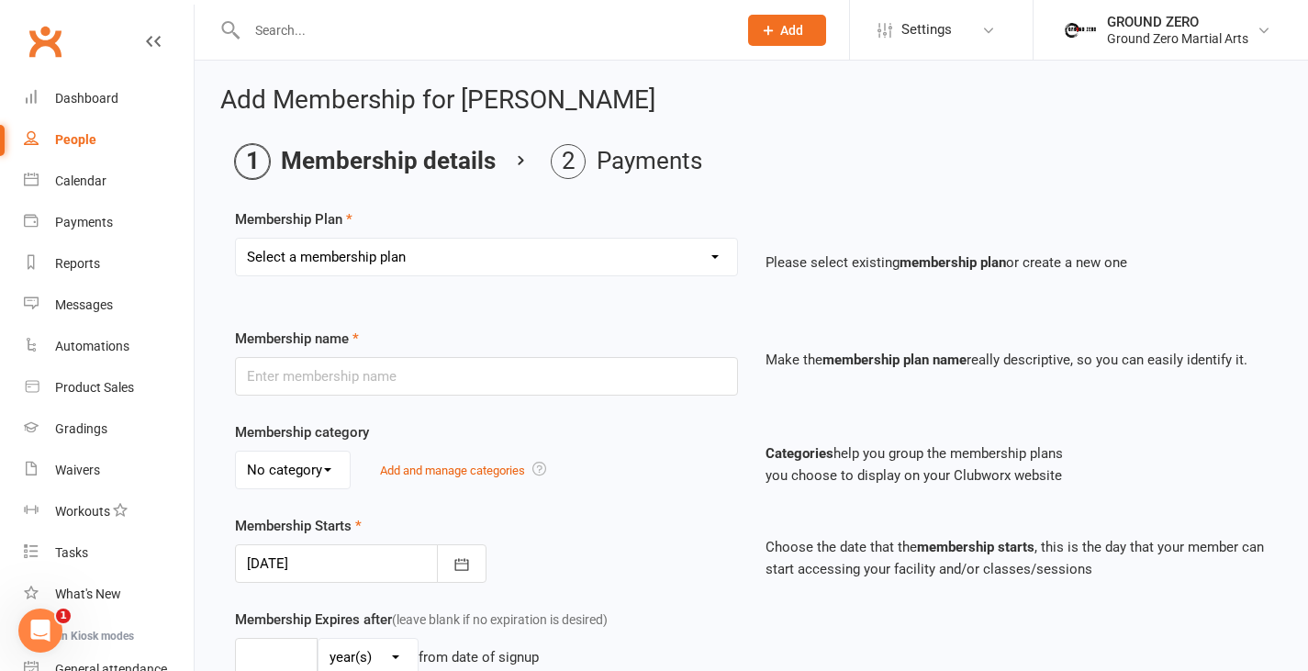
click at [510, 256] on select "Select a membership plan Create new Membership Plan N/A…. N/A….. N/A……. N/A……..…" at bounding box center [486, 257] width 501 height 37
select select "11"
click at [236, 239] on select "Select a membership plan Create new Membership Plan N/A…. N/A….. N/A……. N/A……..…" at bounding box center [486, 257] width 501 height 37
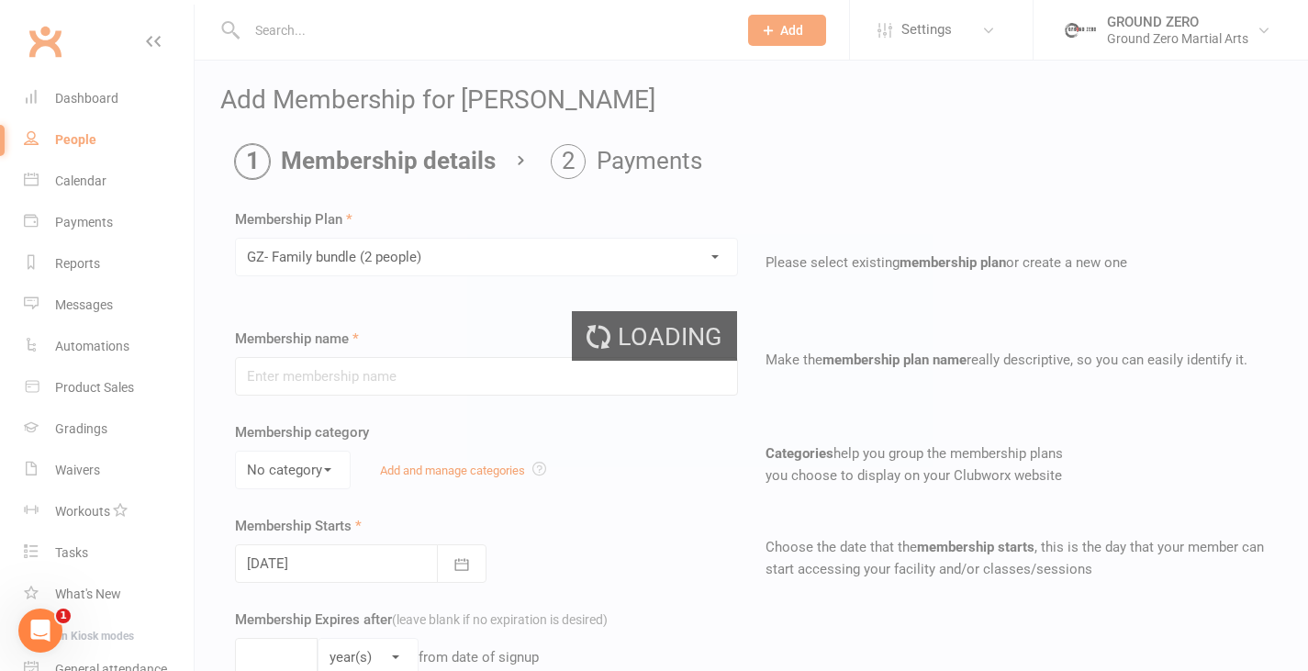
type input "GZ- Family bundle (2 people)"
type input "0"
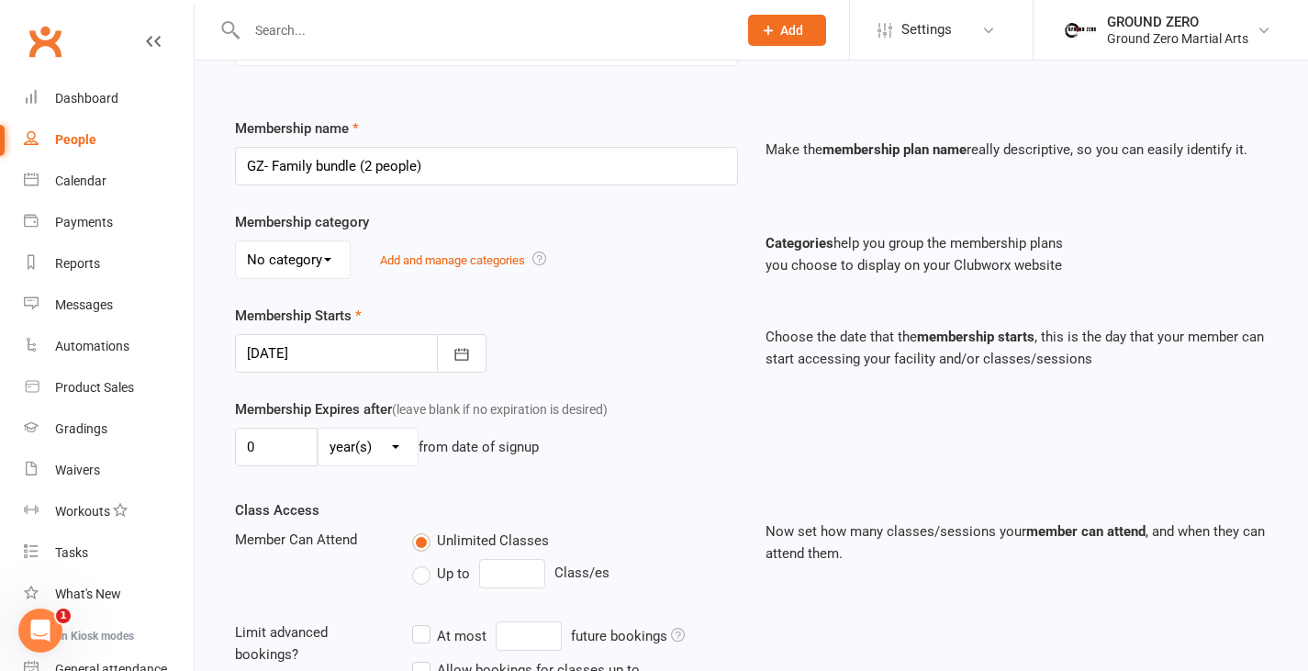
scroll to position [230, 0]
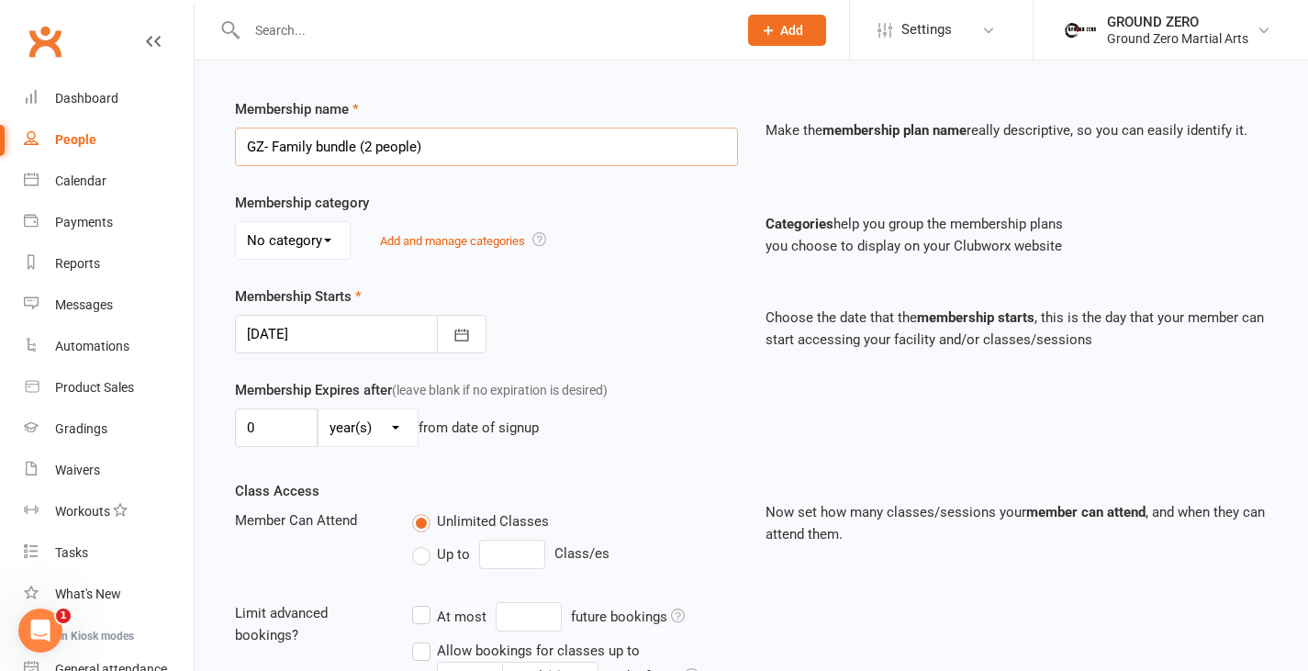
click at [465, 143] on input "GZ- Family bundle (2 people)" at bounding box center [486, 147] width 503 height 39
drag, startPoint x: 465, startPoint y: 143, endPoint x: 223, endPoint y: 139, distance: 242.4
click at [223, 139] on div "Membership name GZ- Family bundle (2 people)" at bounding box center [486, 132] width 531 height 68
click at [576, 328] on div "Membership Starts 12 Sep 2025 September 2025 Sun Mon Tue Wed Thu Fri Sat 36 31 …" at bounding box center [486, 320] width 531 height 68
click at [470, 154] on input "text" at bounding box center [486, 147] width 503 height 39
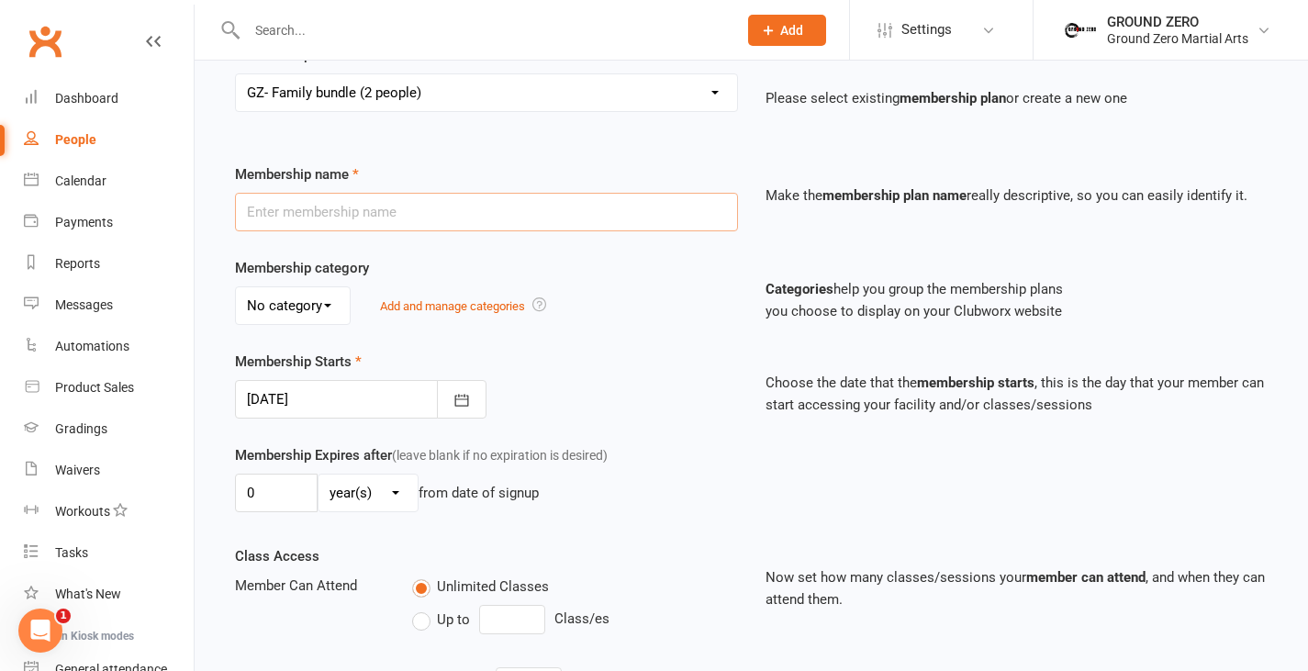
scroll to position [145, 0]
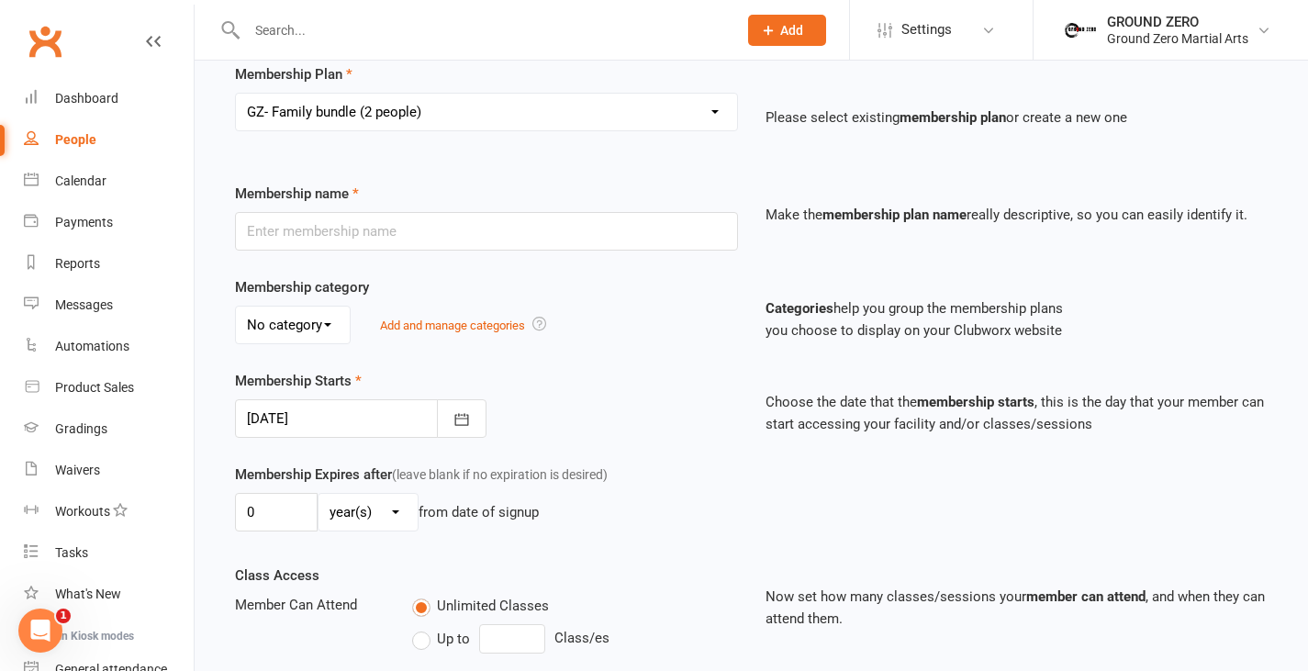
click at [529, 113] on select "Select a membership plan Create new Membership Plan N/A…. N/A….. N/A……. N/A……..…" at bounding box center [486, 112] width 501 height 37
select select "12"
click at [236, 94] on select "Select a membership plan Create new Membership Plan N/A…. N/A….. N/A……. N/A……..…" at bounding box center [486, 112] width 501 height 37
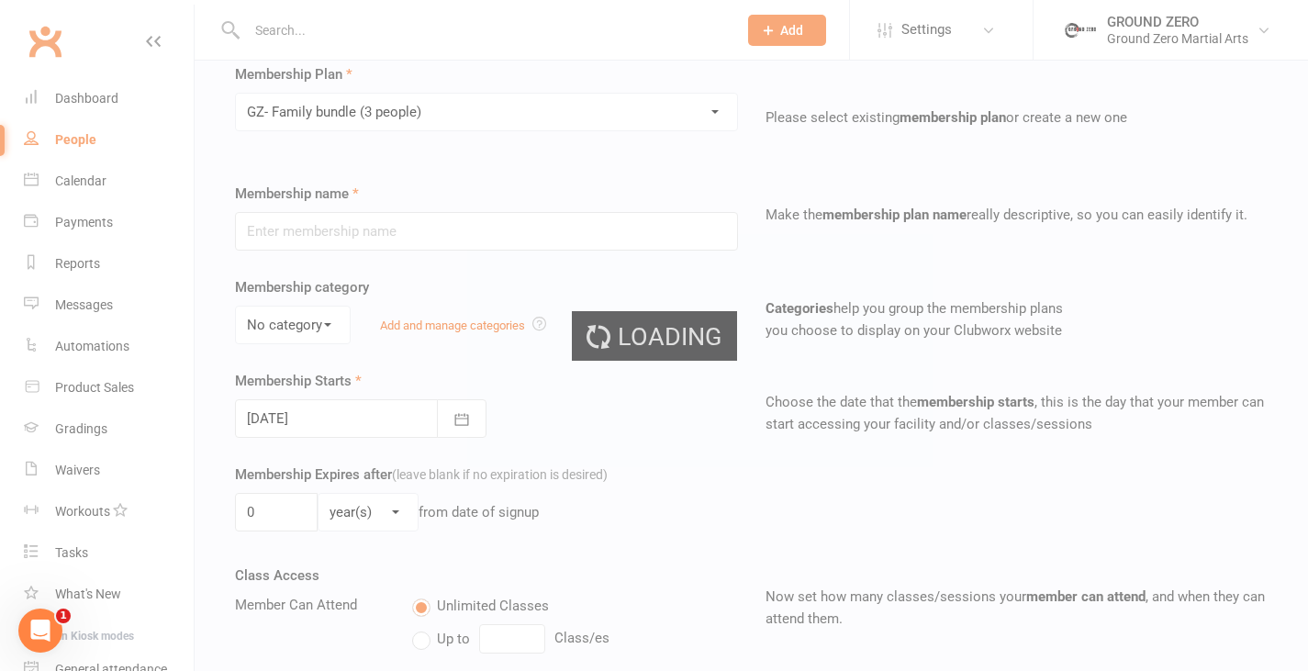
type input "GZ- Family bundle (3 people)"
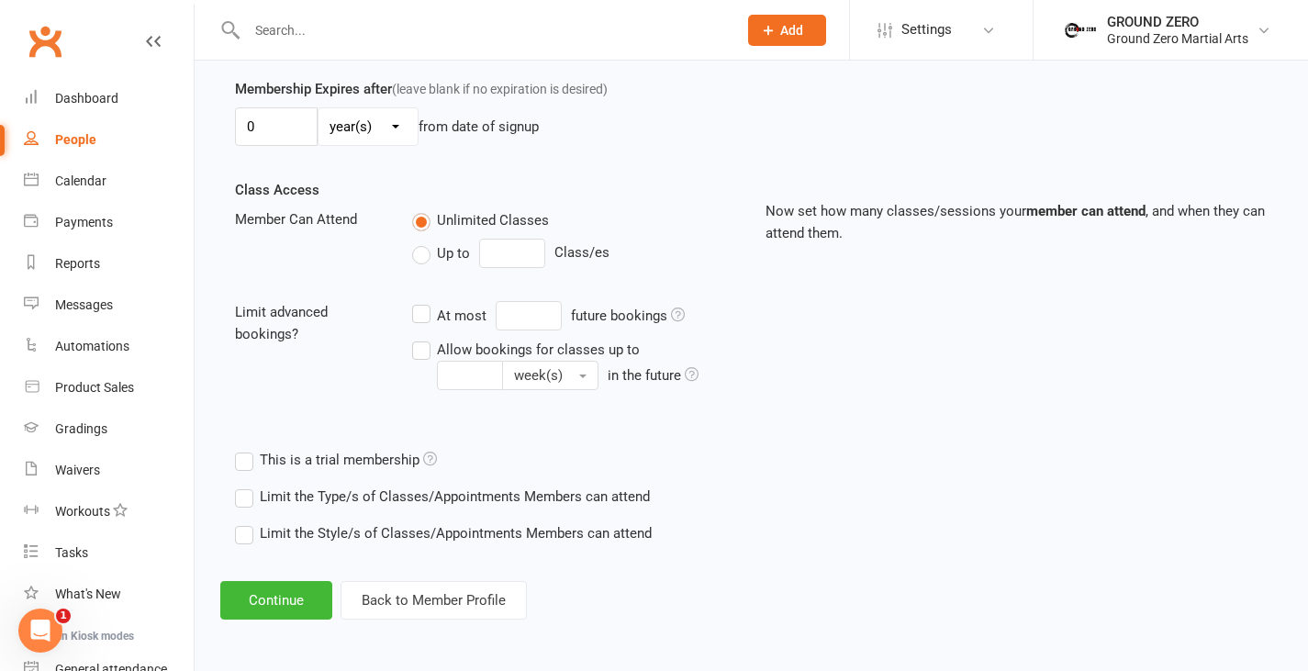
scroll to position [532, 0]
click at [307, 593] on button "Continue" at bounding box center [276, 599] width 112 height 39
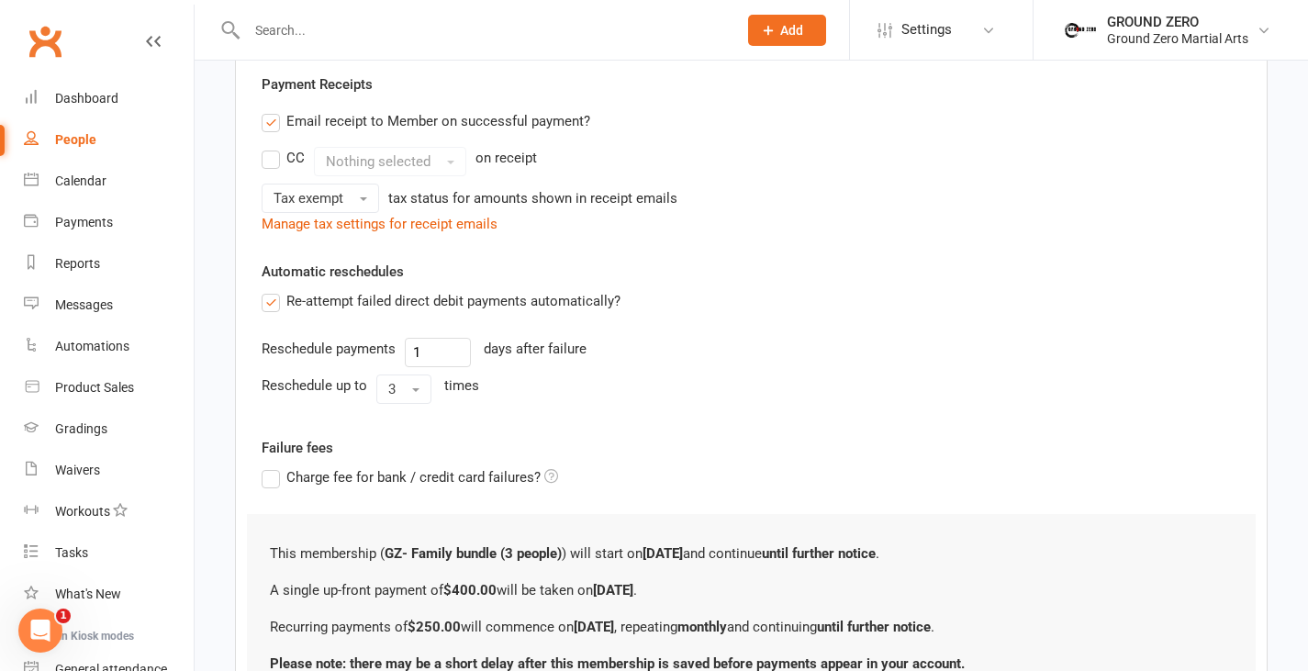
scroll to position [0, 0]
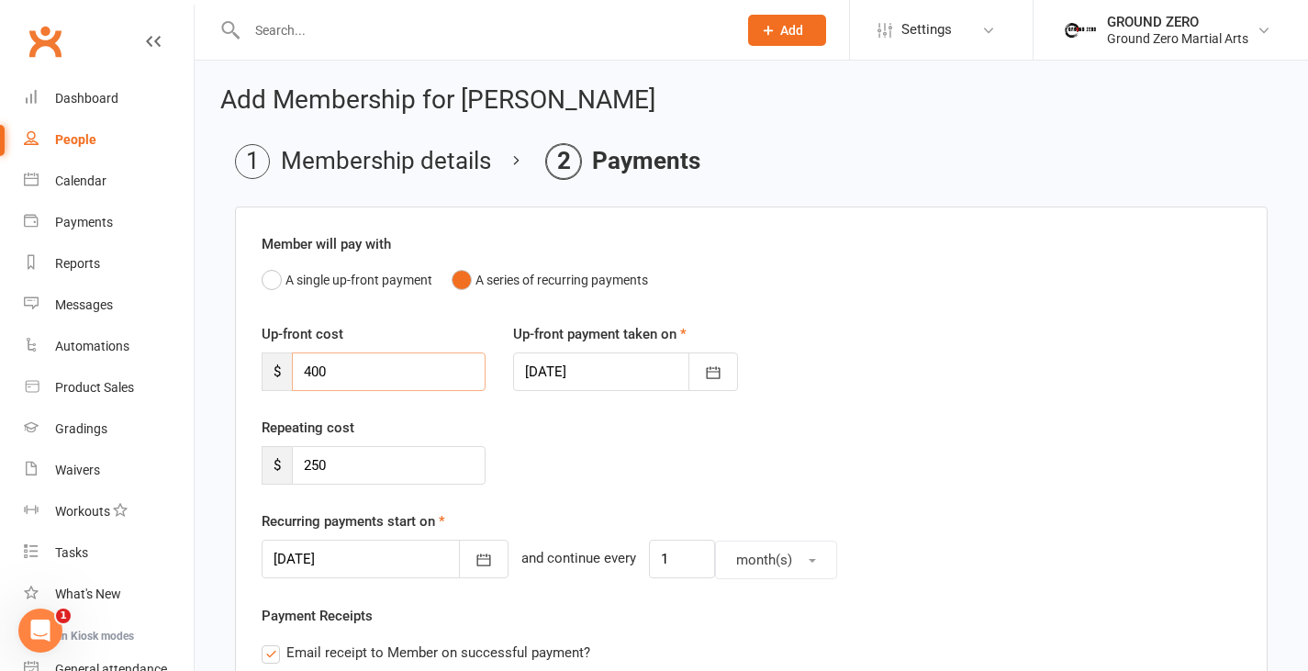
drag, startPoint x: 372, startPoint y: 369, endPoint x: 297, endPoint y: 373, distance: 75.4
click at [297, 373] on input "400" at bounding box center [389, 372] width 194 height 39
type input "0"
click at [477, 558] on icon "button" at bounding box center [484, 561] width 14 height 12
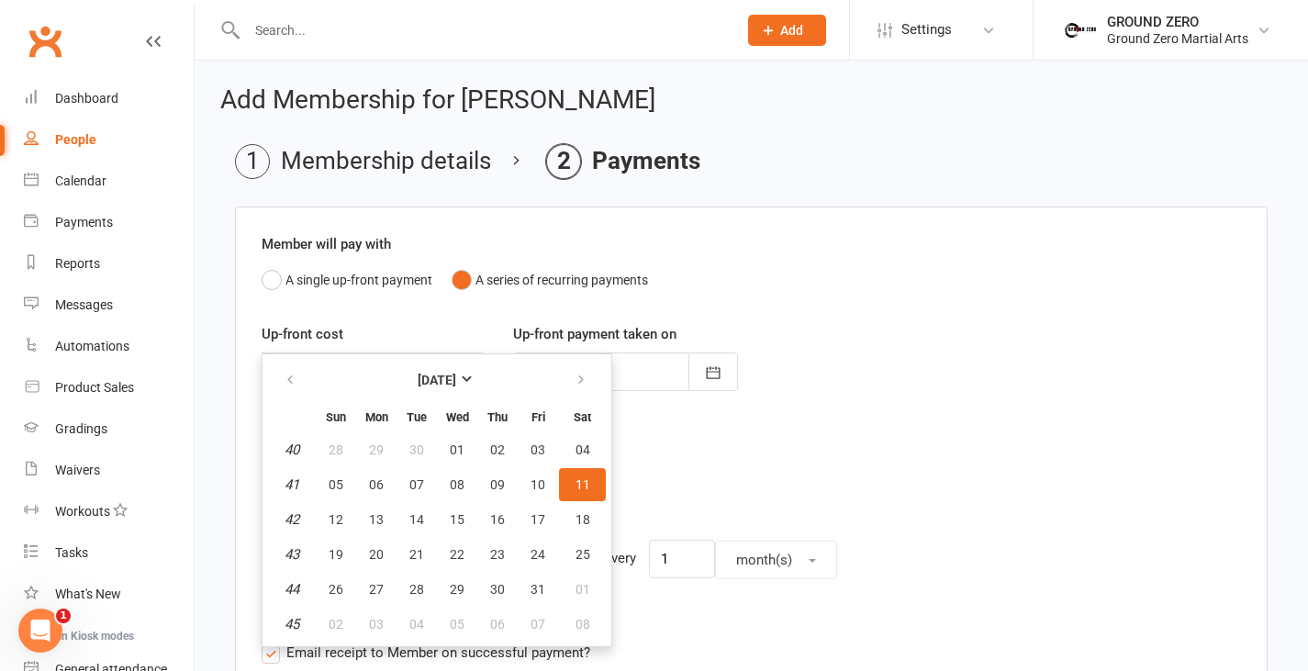
click at [582, 487] on span "11" at bounding box center [583, 484] width 15 height 15
type input "11 Oct 2025"
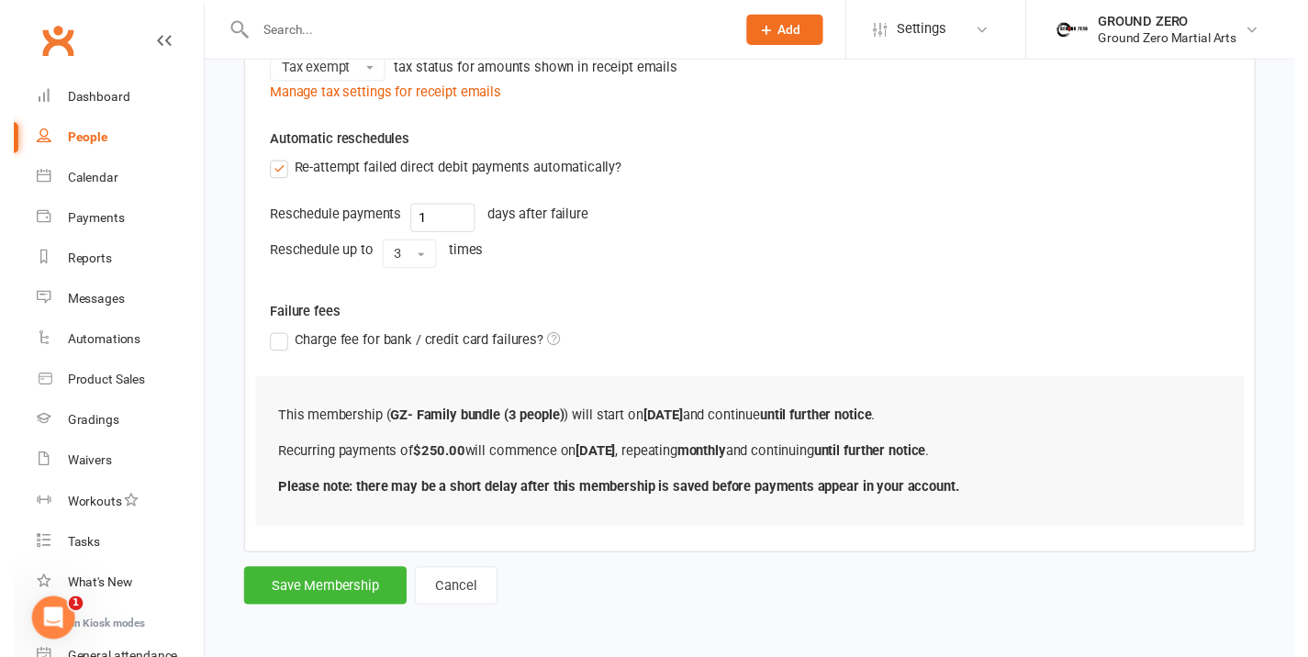
scroll to position [664, 0]
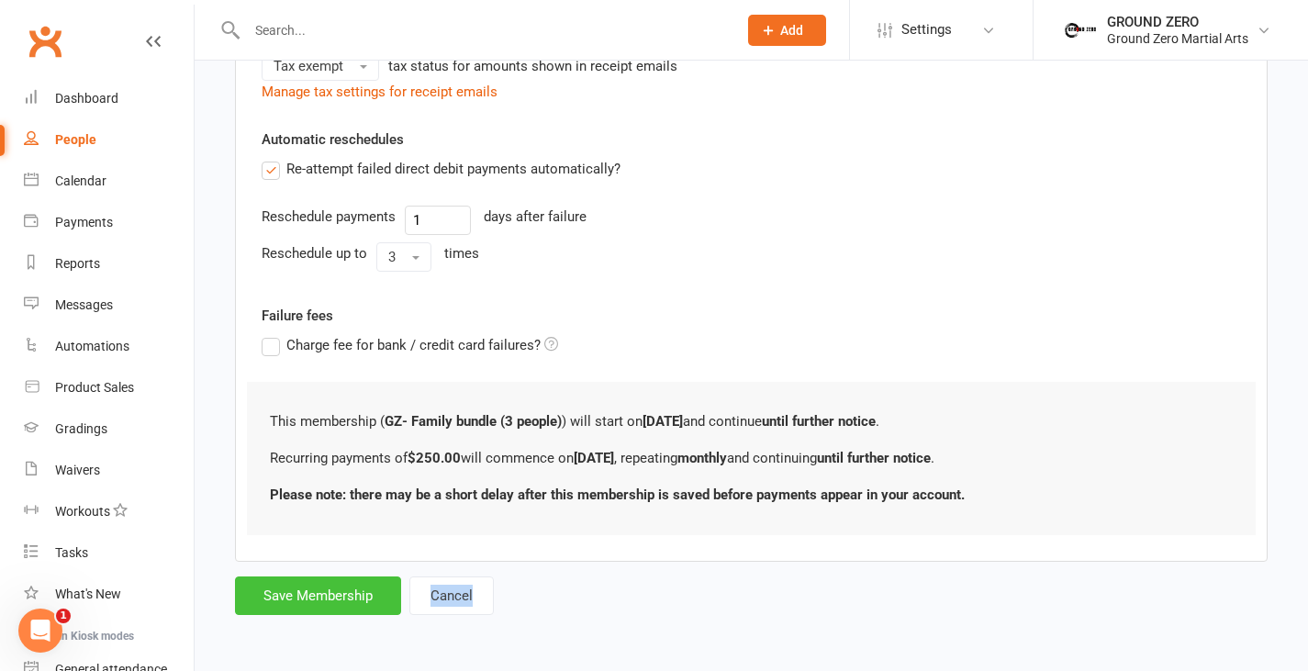
click at [357, 592] on button "Save Membership" at bounding box center [318, 596] width 166 height 39
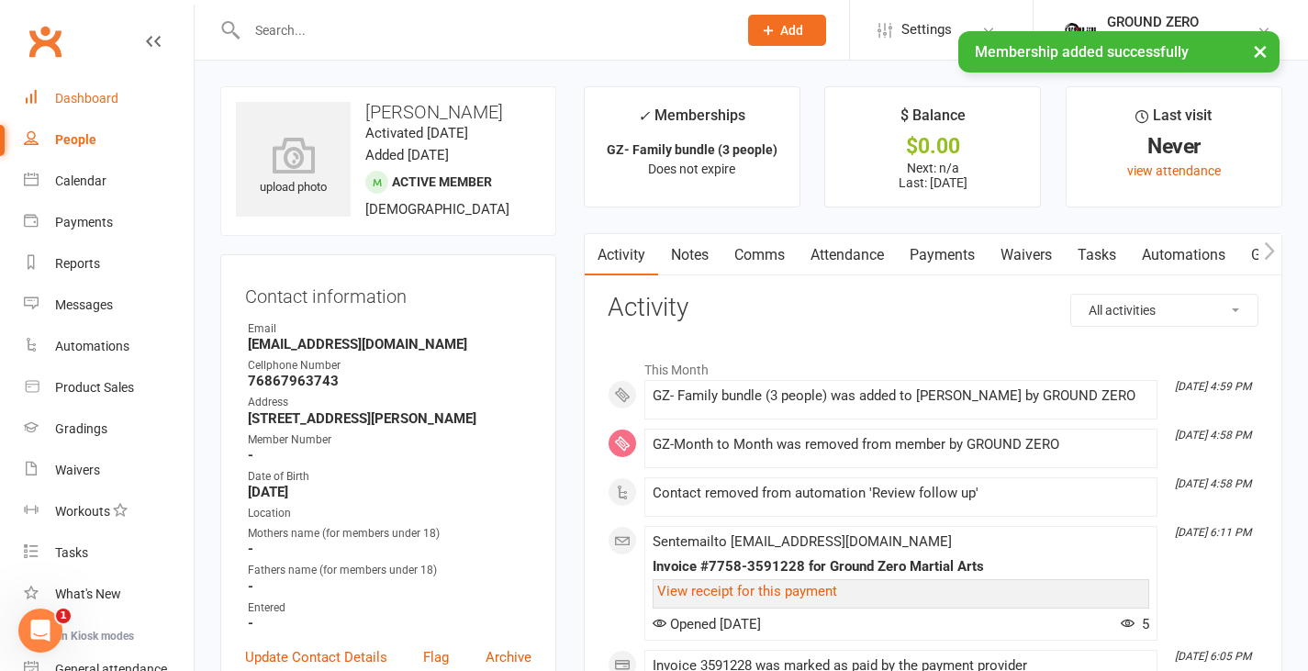
click at [101, 99] on div "Dashboard" at bounding box center [86, 98] width 63 height 15
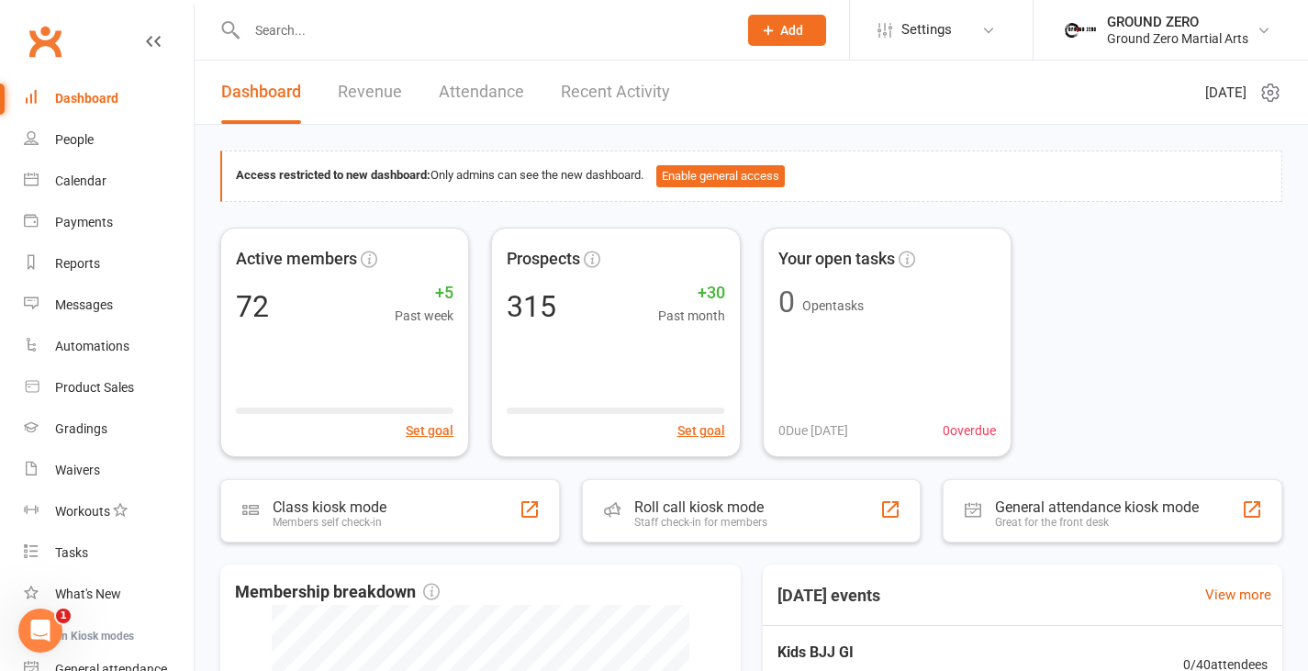
click at [387, 97] on link "Revenue" at bounding box center [370, 92] width 64 height 63
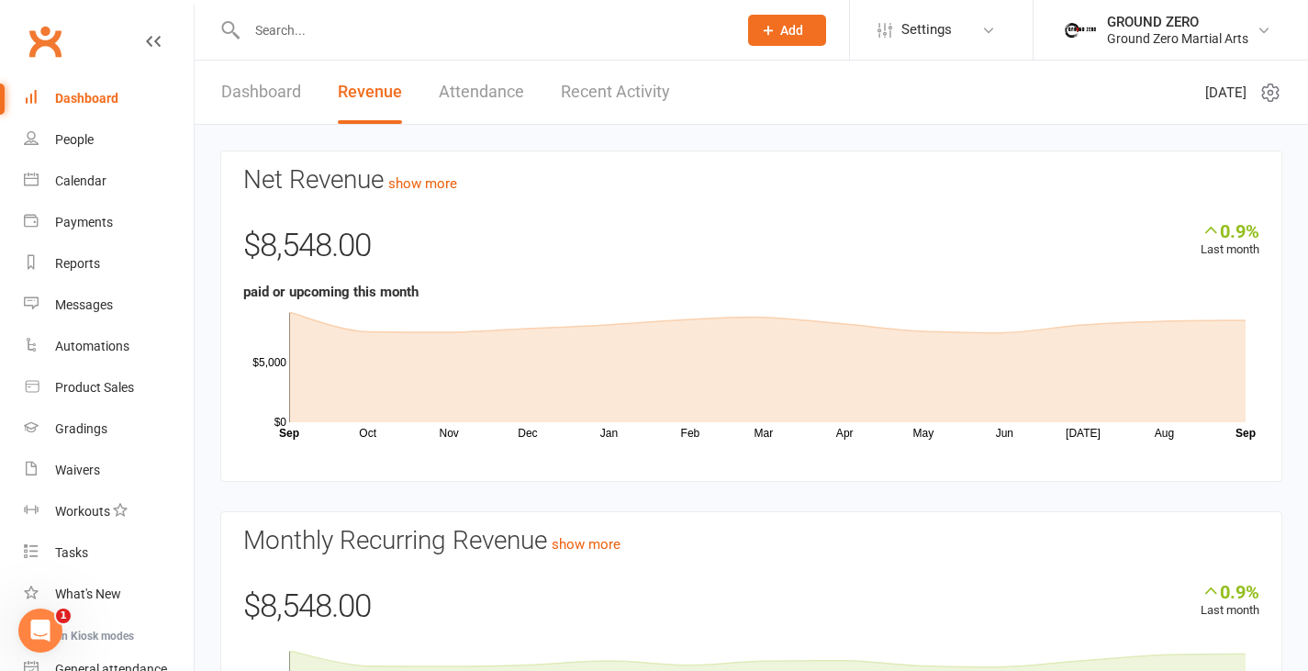
click at [98, 97] on div "Dashboard" at bounding box center [86, 98] width 63 height 15
click at [260, 102] on link "Dashboard" at bounding box center [261, 92] width 80 height 63
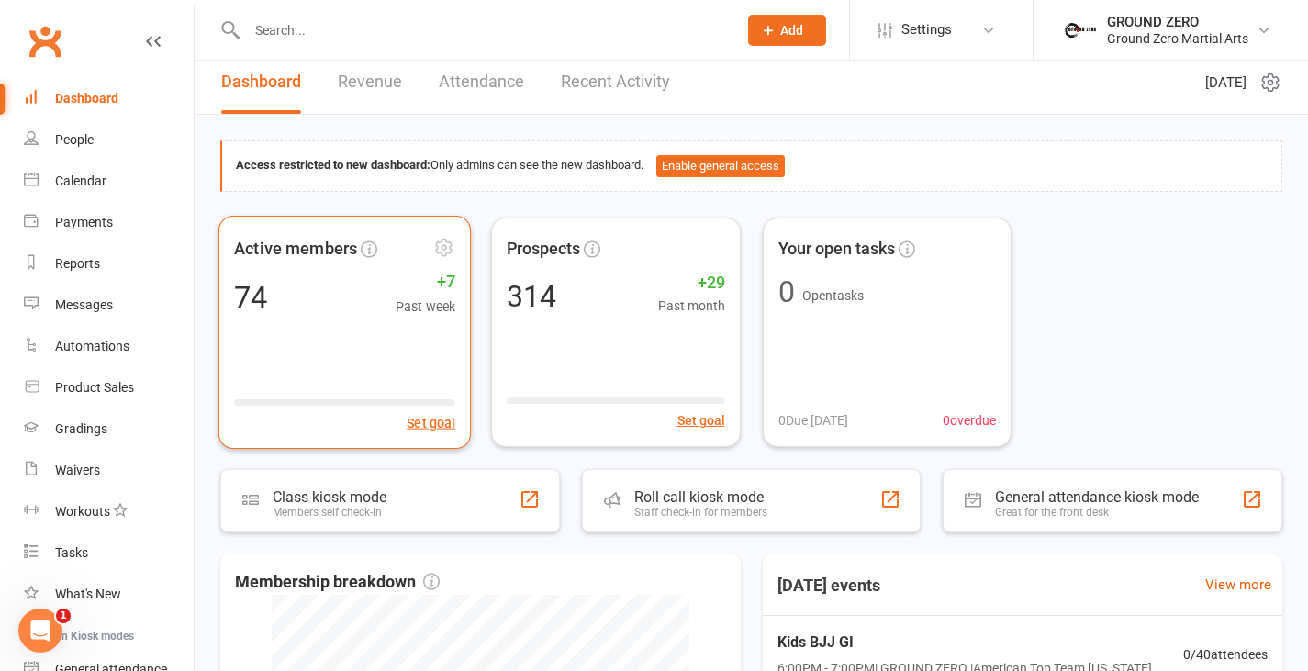
scroll to position [490, 0]
